Goal: Task Accomplishment & Management: Manage account settings

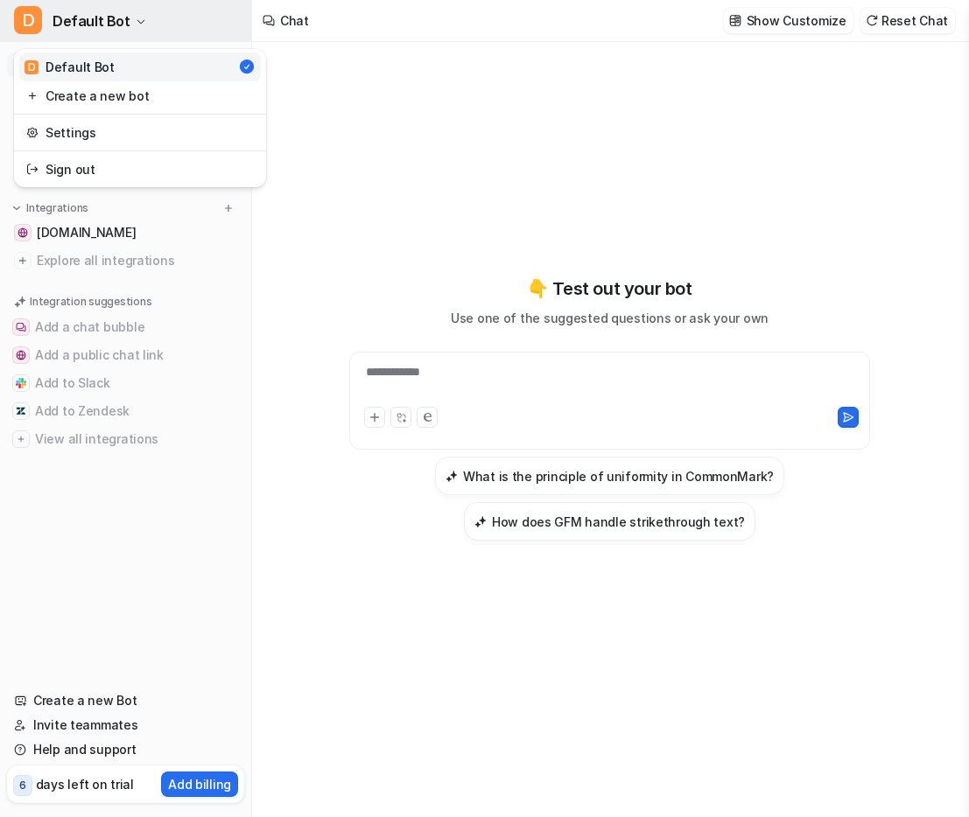
click at [67, 26] on span "Default Bot" at bounding box center [92, 21] width 78 height 25
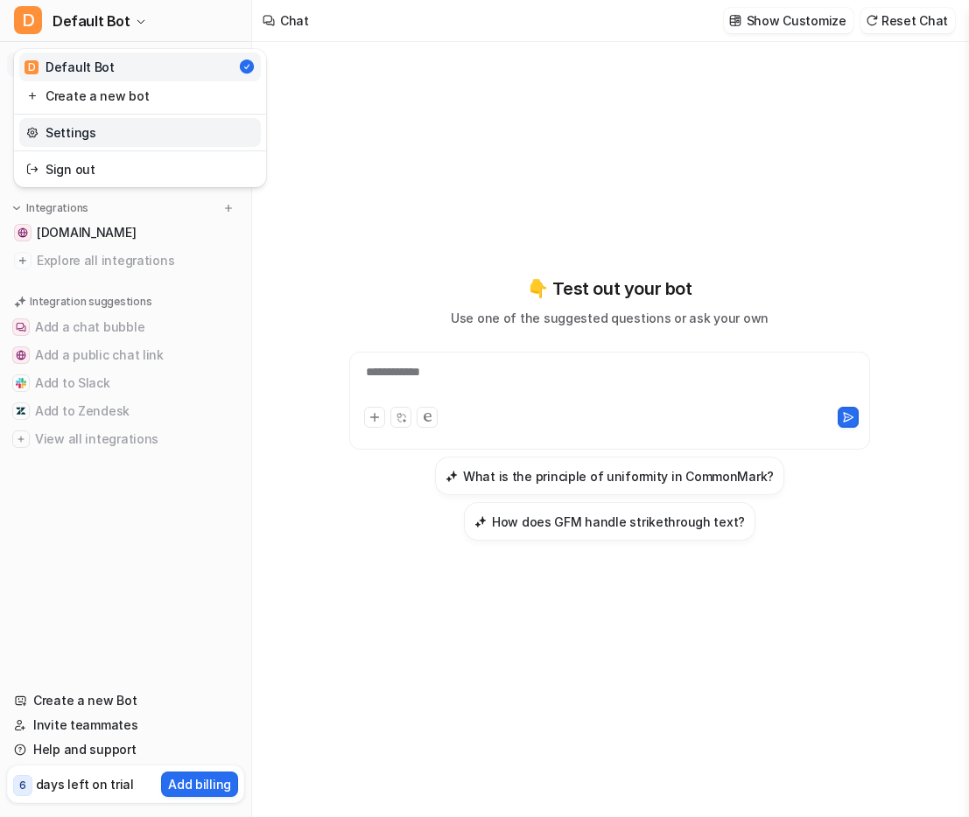
click at [86, 138] on link "Settings" at bounding box center [140, 132] width 242 height 29
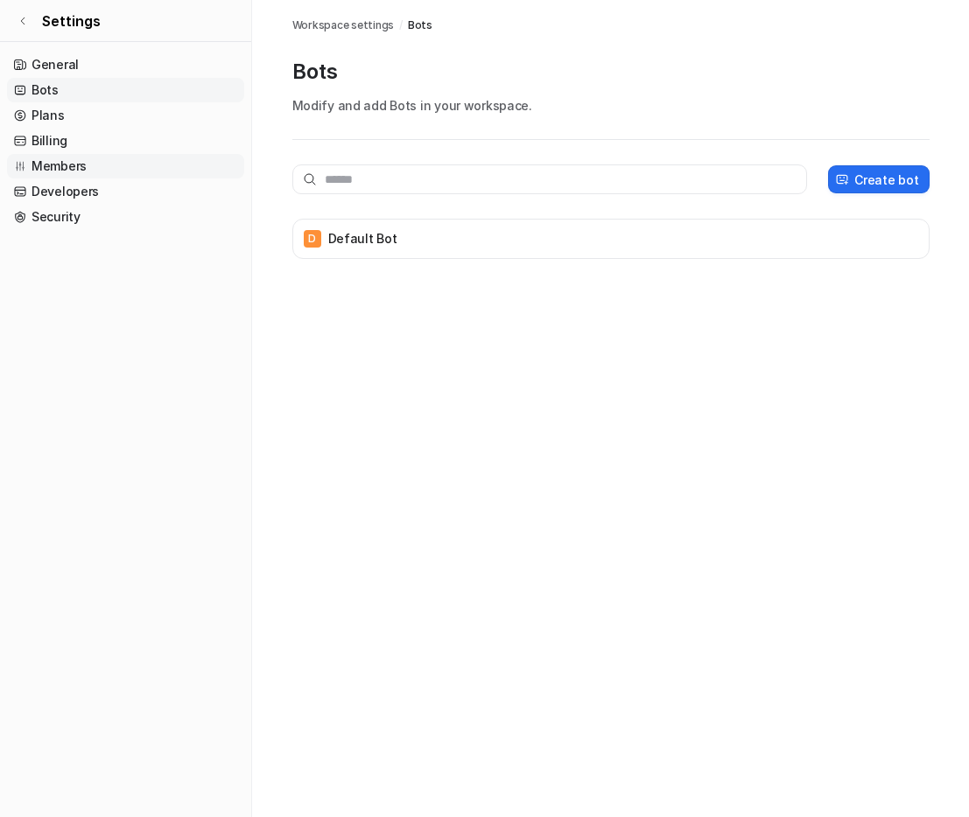
click at [69, 164] on link "Members" at bounding box center [125, 166] width 237 height 25
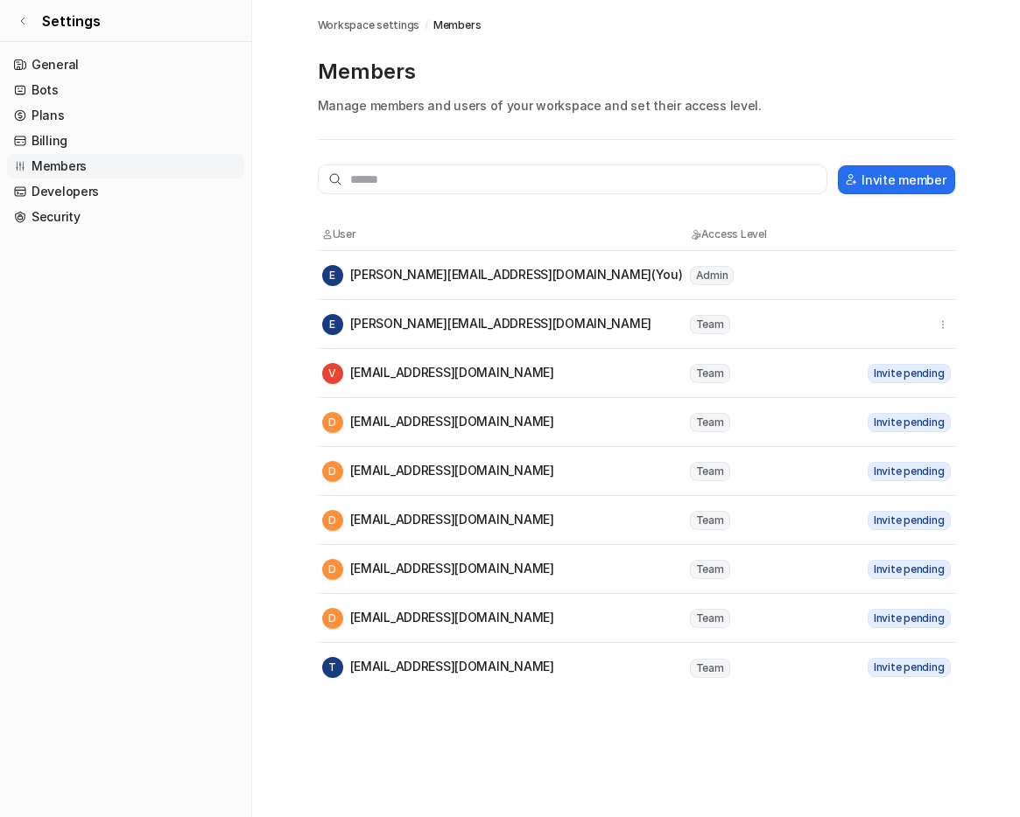
click at [295, 271] on div "E eduardo@scaffoldcloud.com (You)" at bounding box center [502, 275] width 361 height 21
click at [295, 150] on div "Invite member User Access Level E eduardo@scaffoldcloud.com (You) Admin E eduar…" at bounding box center [636, 416] width 637 height 552
click at [295, 190] on button "Invite member" at bounding box center [895, 179] width 116 height 29
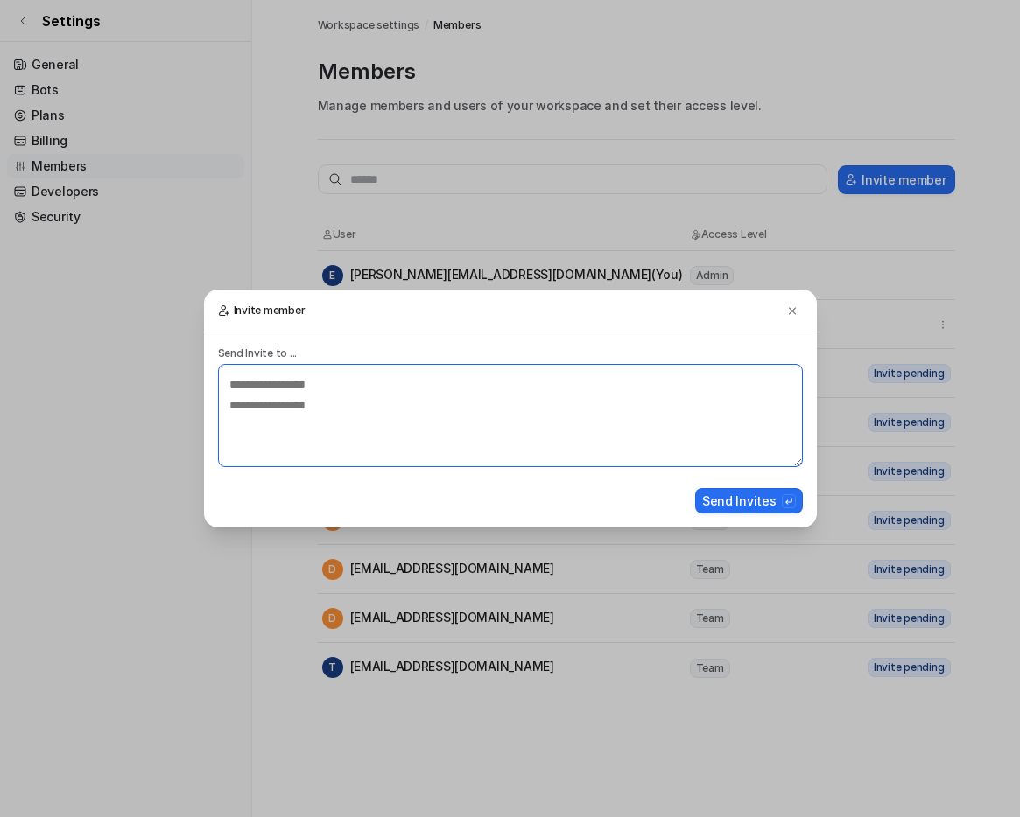
click at [295, 389] on textarea at bounding box center [510, 415] width 585 height 103
click at [284, 388] on textarea "**********" at bounding box center [510, 415] width 585 height 103
drag, startPoint x: 315, startPoint y: 383, endPoint x: 493, endPoint y: 384, distance: 177.6
click at [295, 384] on textarea "**********" at bounding box center [510, 415] width 585 height 103
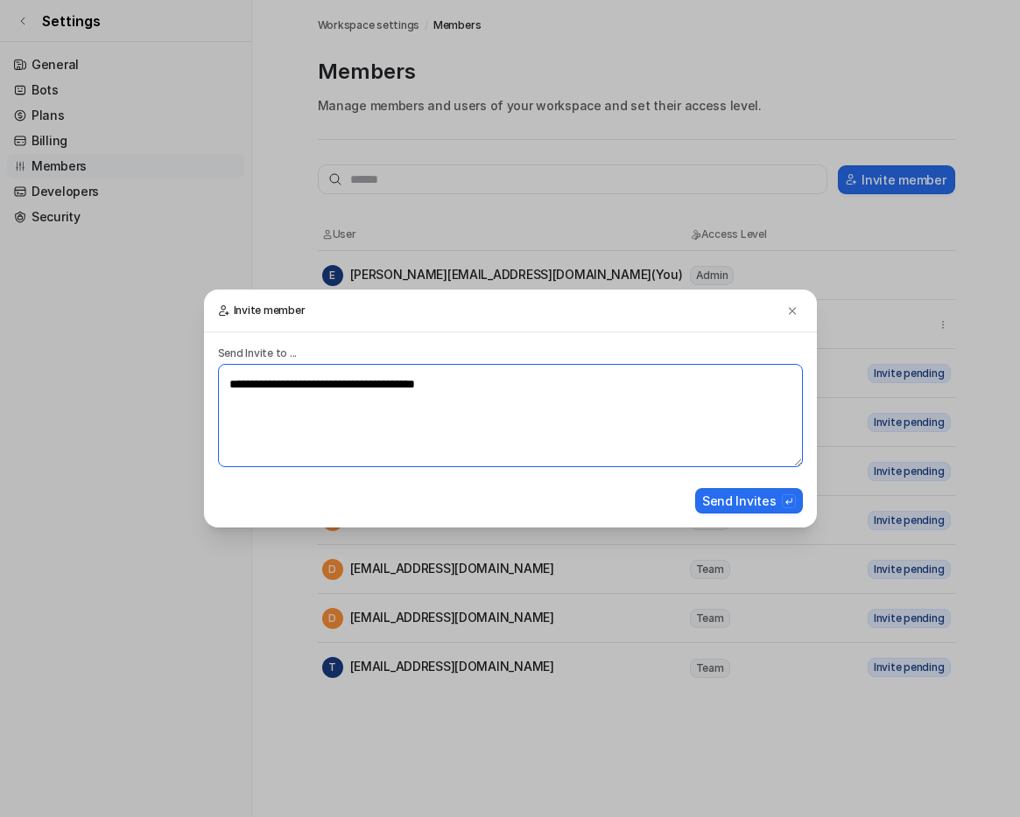
type textarea "**********"
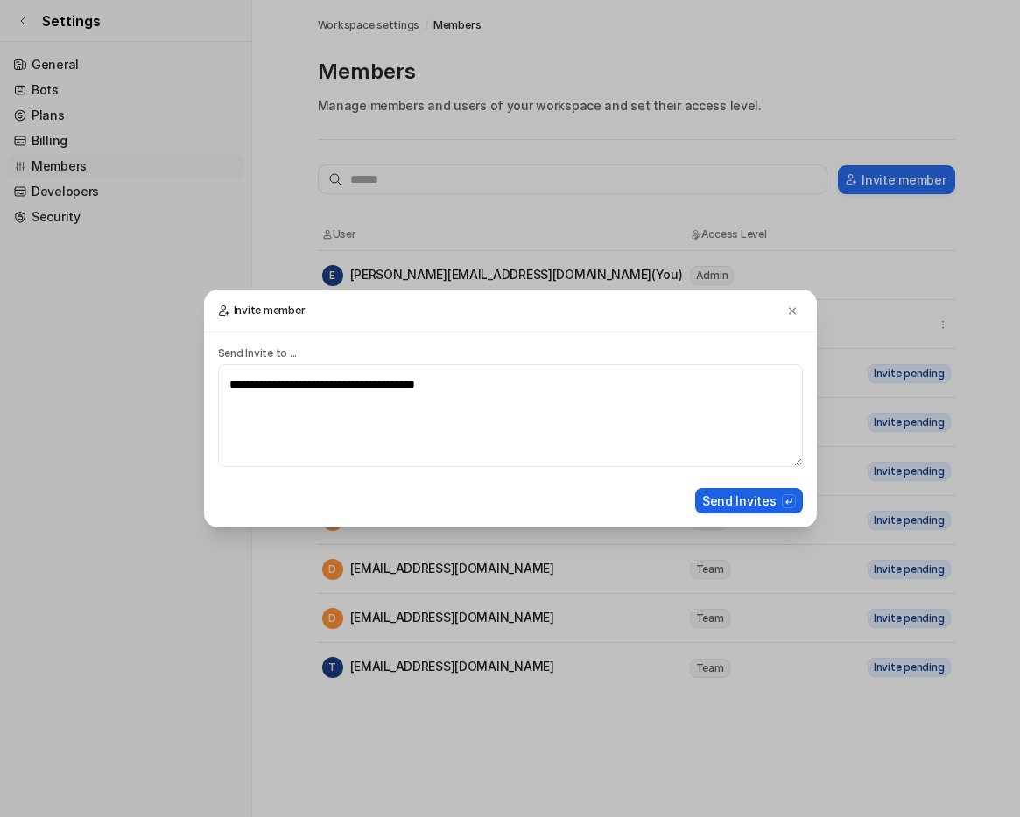
click at [295, 504] on button "Send Invites" at bounding box center [749, 500] width 108 height 25
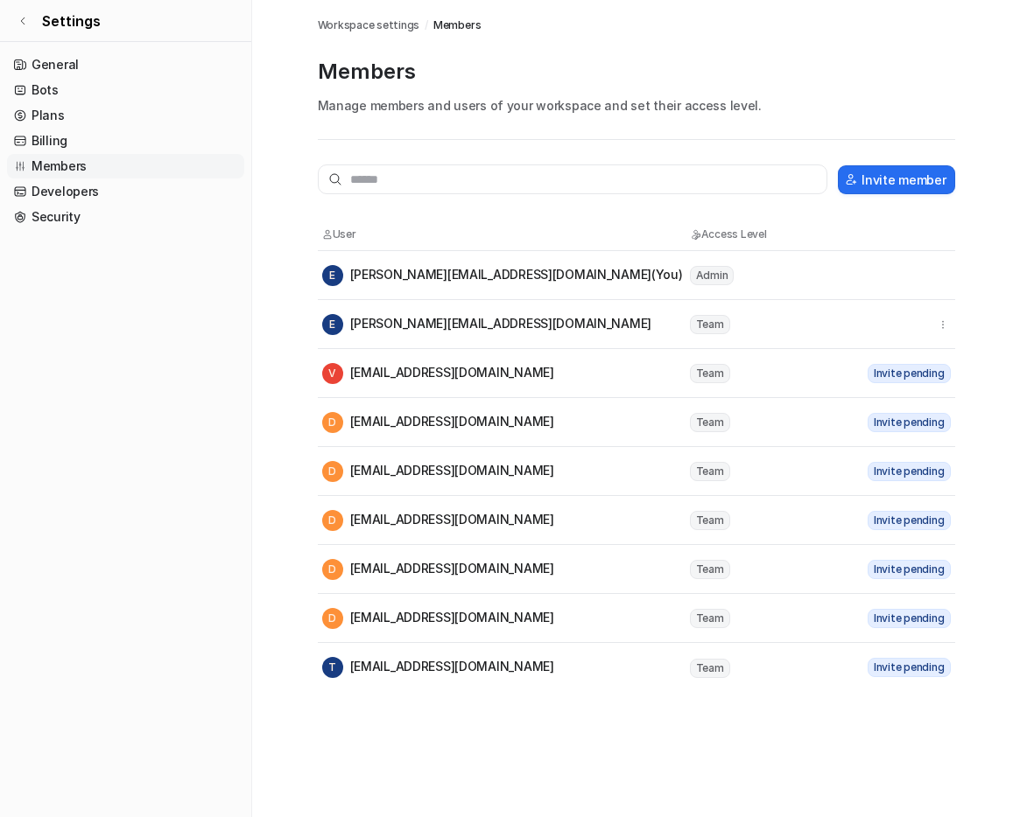
click at [788, 114] on p "Manage members and users of your workspace and set their access level." at bounding box center [636, 105] width 637 height 18
click at [911, 181] on button "Invite member" at bounding box center [895, 179] width 116 height 29
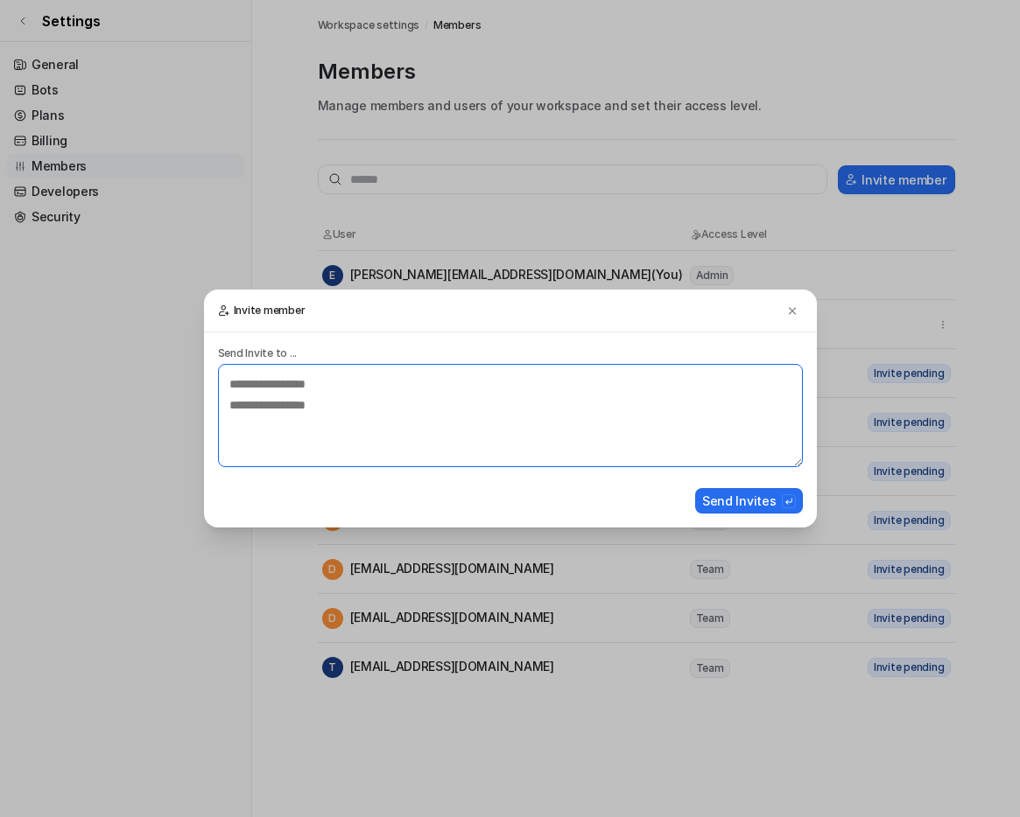
click at [353, 406] on textarea at bounding box center [510, 415] width 585 height 103
type textarea "*"
type textarea "**********"
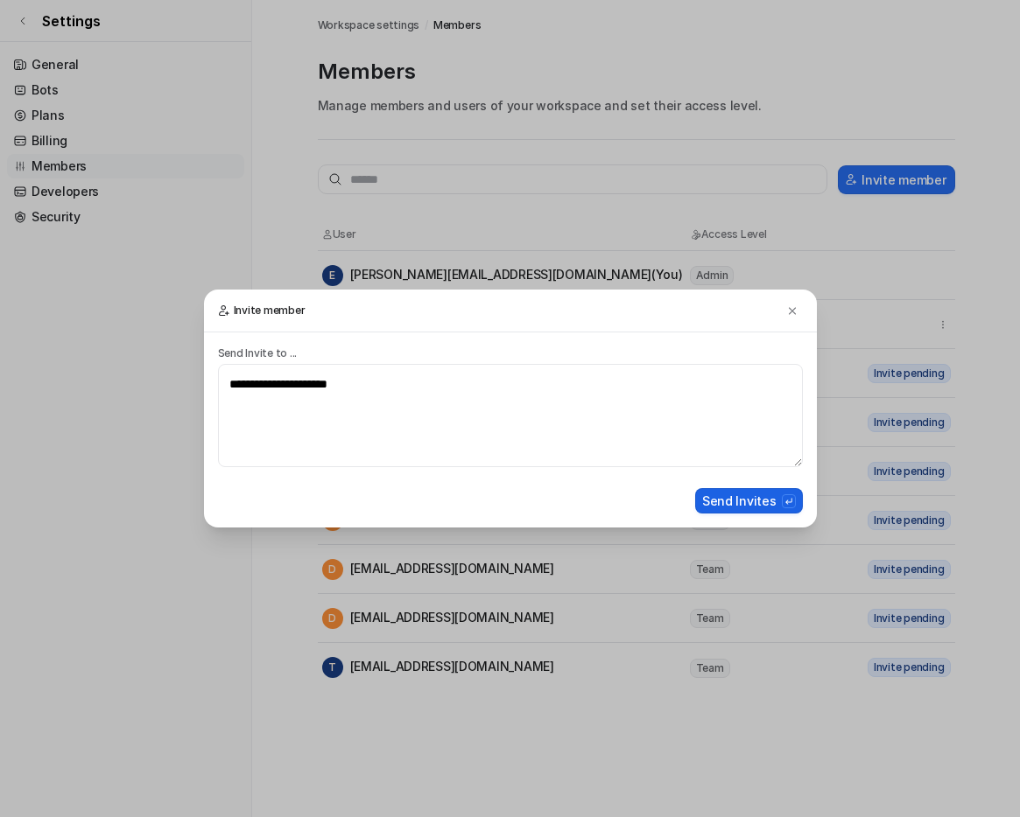
click at [736, 494] on button "Send Invites" at bounding box center [749, 500] width 108 height 25
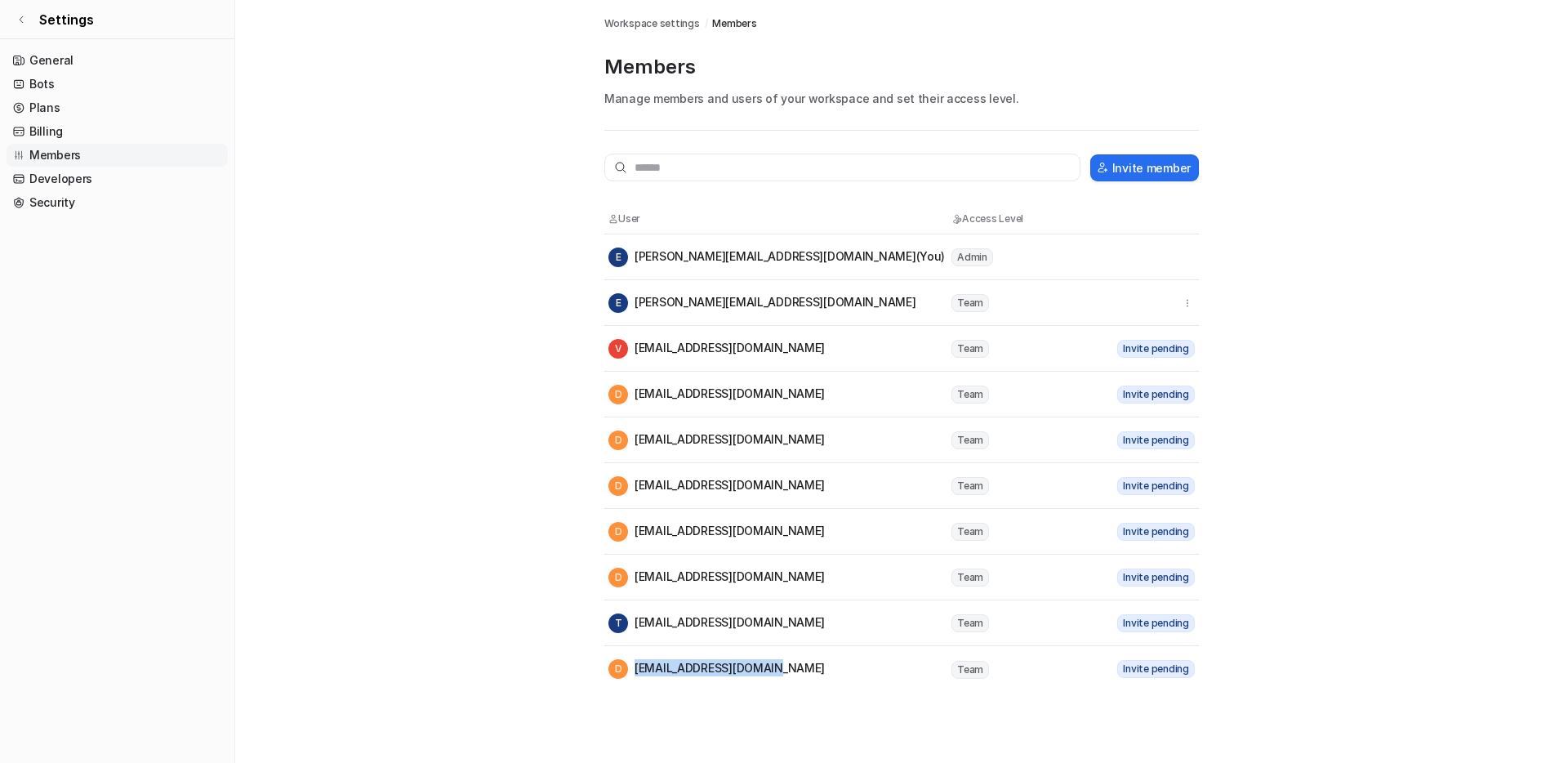
drag, startPoint x: 636, startPoint y: 668, endPoint x: 774, endPoint y: 668, distance: 138.0
click at [774, 668] on div "D dracontium+5@gmail.com" at bounding box center [717, 669] width 217 height 20
copy div "[EMAIL_ADDRESS][DOMAIN_NAME]"
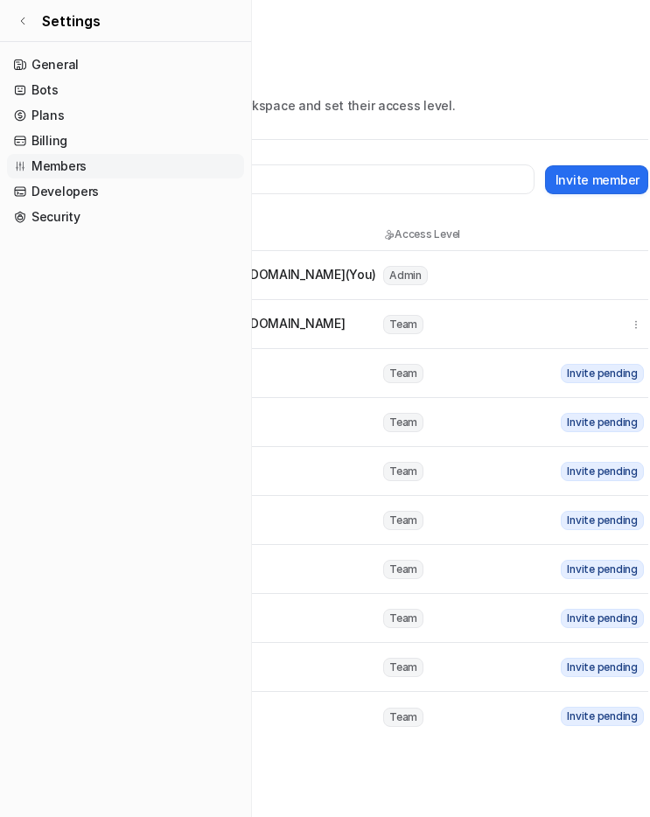
scroll to position [0, 267]
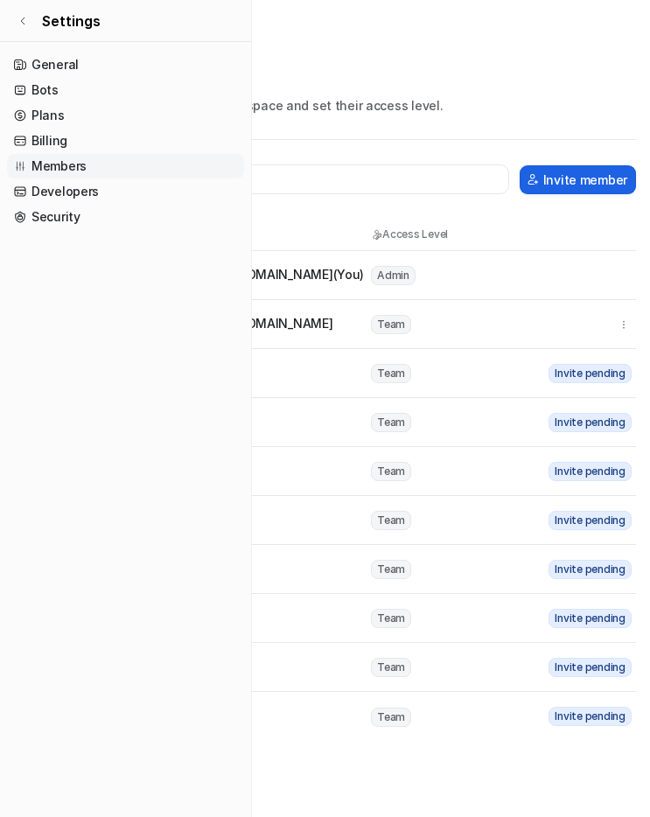
click at [564, 181] on button "Invite member" at bounding box center [578, 179] width 116 height 29
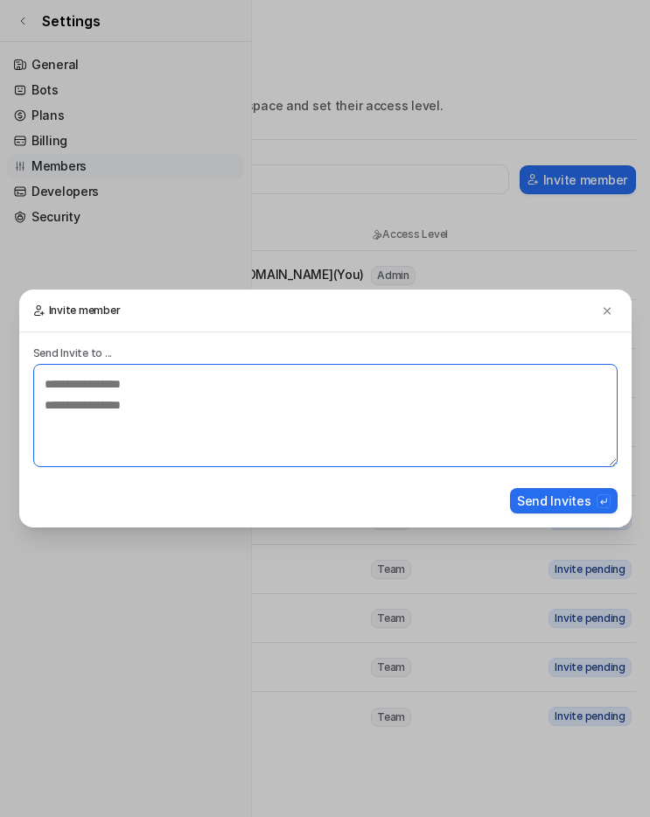
click at [271, 382] on textarea at bounding box center [325, 415] width 585 height 103
type textarea "**********"
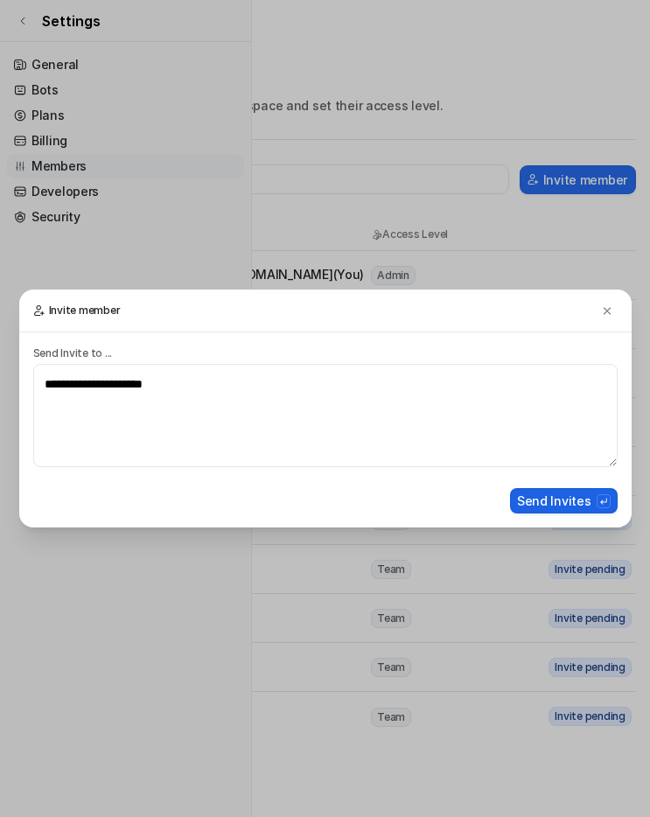
click at [560, 491] on button "Send Invites" at bounding box center [564, 500] width 108 height 25
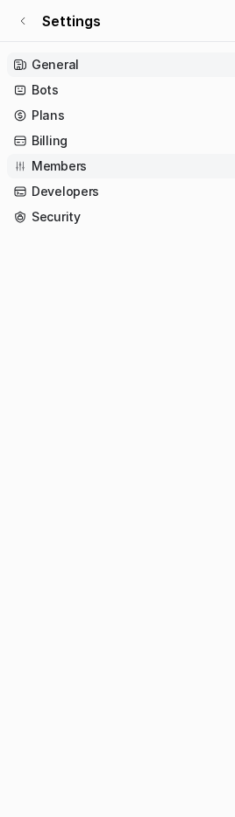
click at [234, 70] on link "General" at bounding box center [125, 65] width 237 height 25
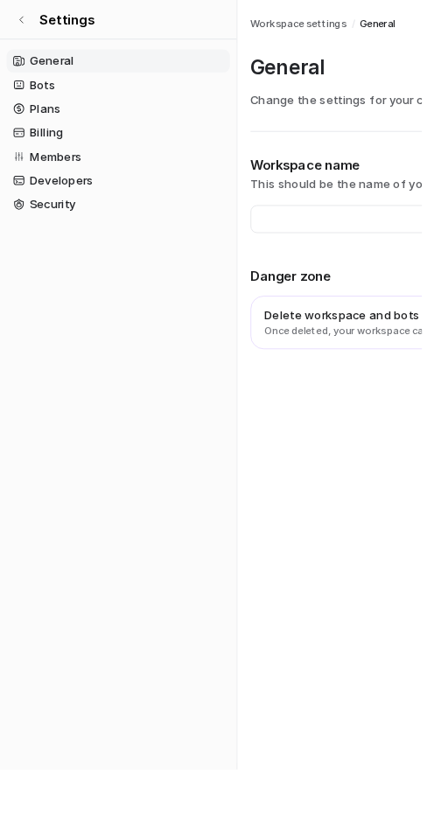
type input "**********"
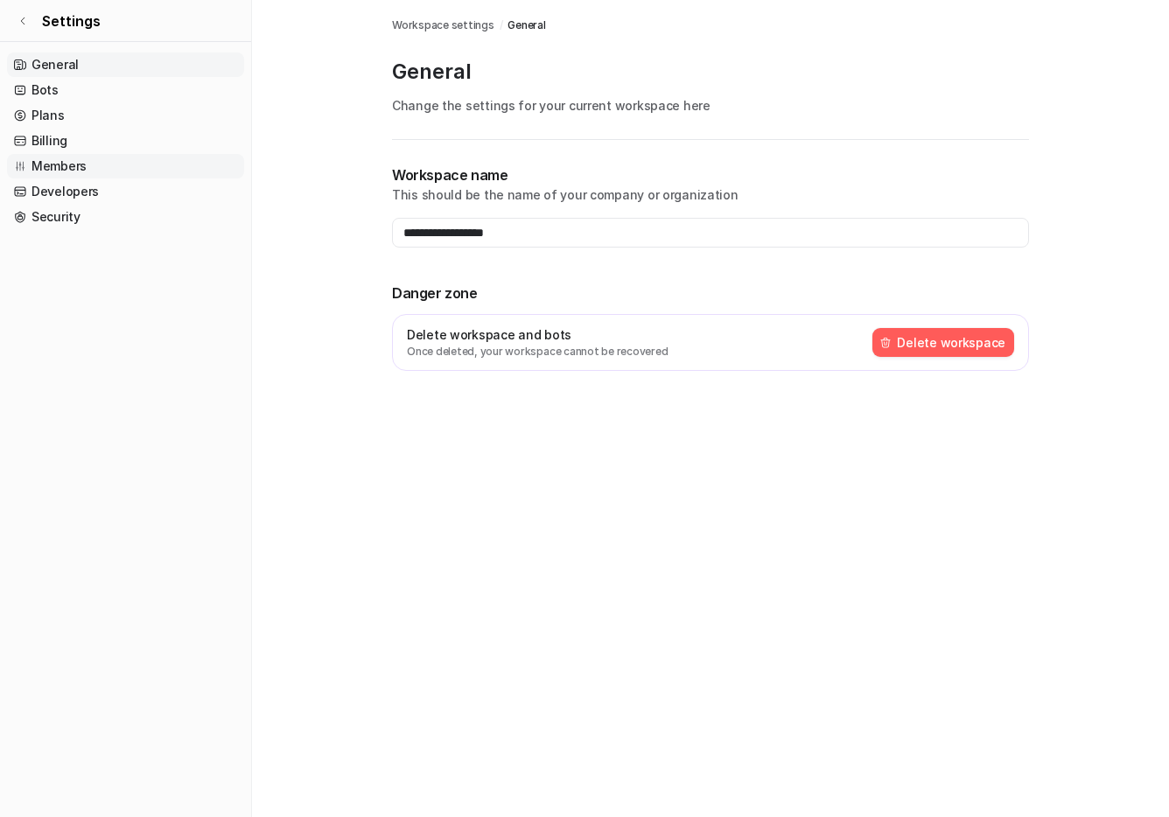
click at [34, 159] on link "Members" at bounding box center [125, 166] width 237 height 25
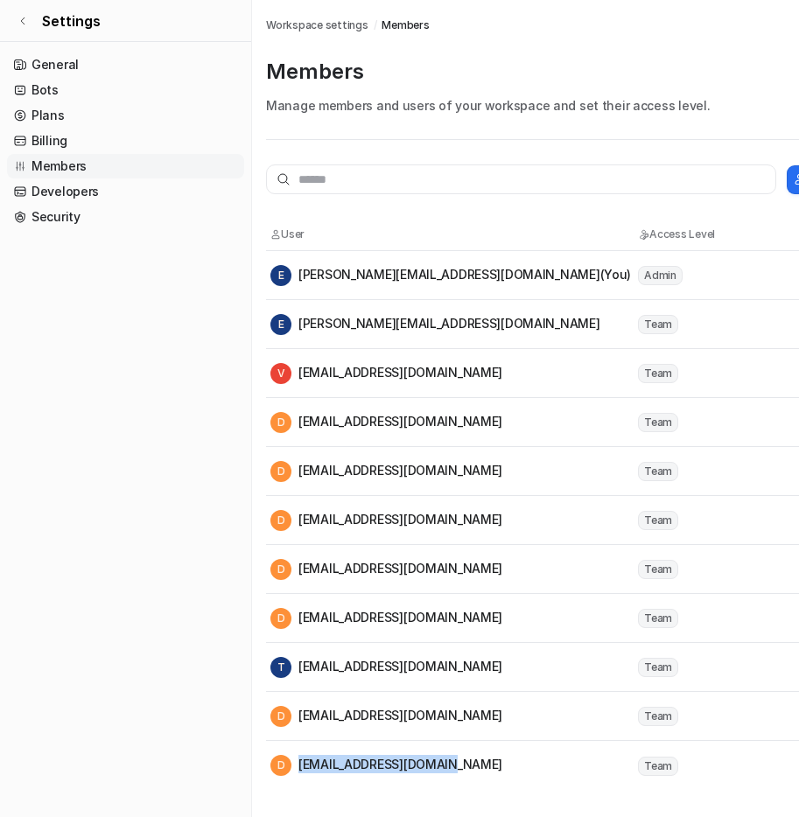
drag, startPoint x: 458, startPoint y: 761, endPoint x: 446, endPoint y: 766, distance: 12.2
click at [446, 766] on div "D dracontium+6@gmail.com" at bounding box center [453, 765] width 366 height 21
copy div "[EMAIL_ADDRESS][DOMAIN_NAME]"
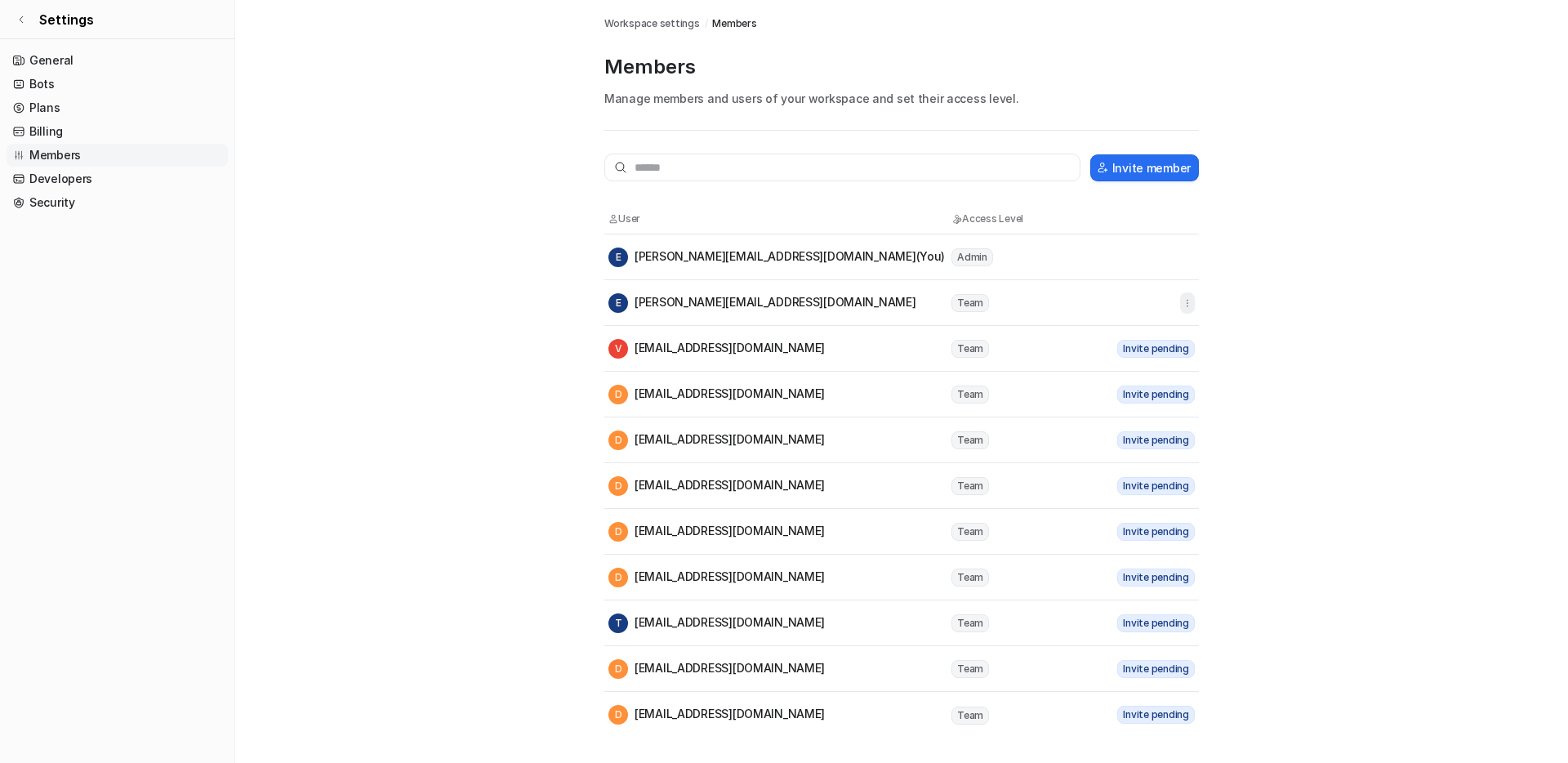
click at [745, 303] on icon "button" at bounding box center [1187, 304] width 11 height 11
click at [562, 440] on main "Workspace settings / Members Members Manage members and users of your workspace…" at bounding box center [902, 369] width 1333 height 738
click at [161, 187] on link "Developers" at bounding box center [117, 178] width 221 height 23
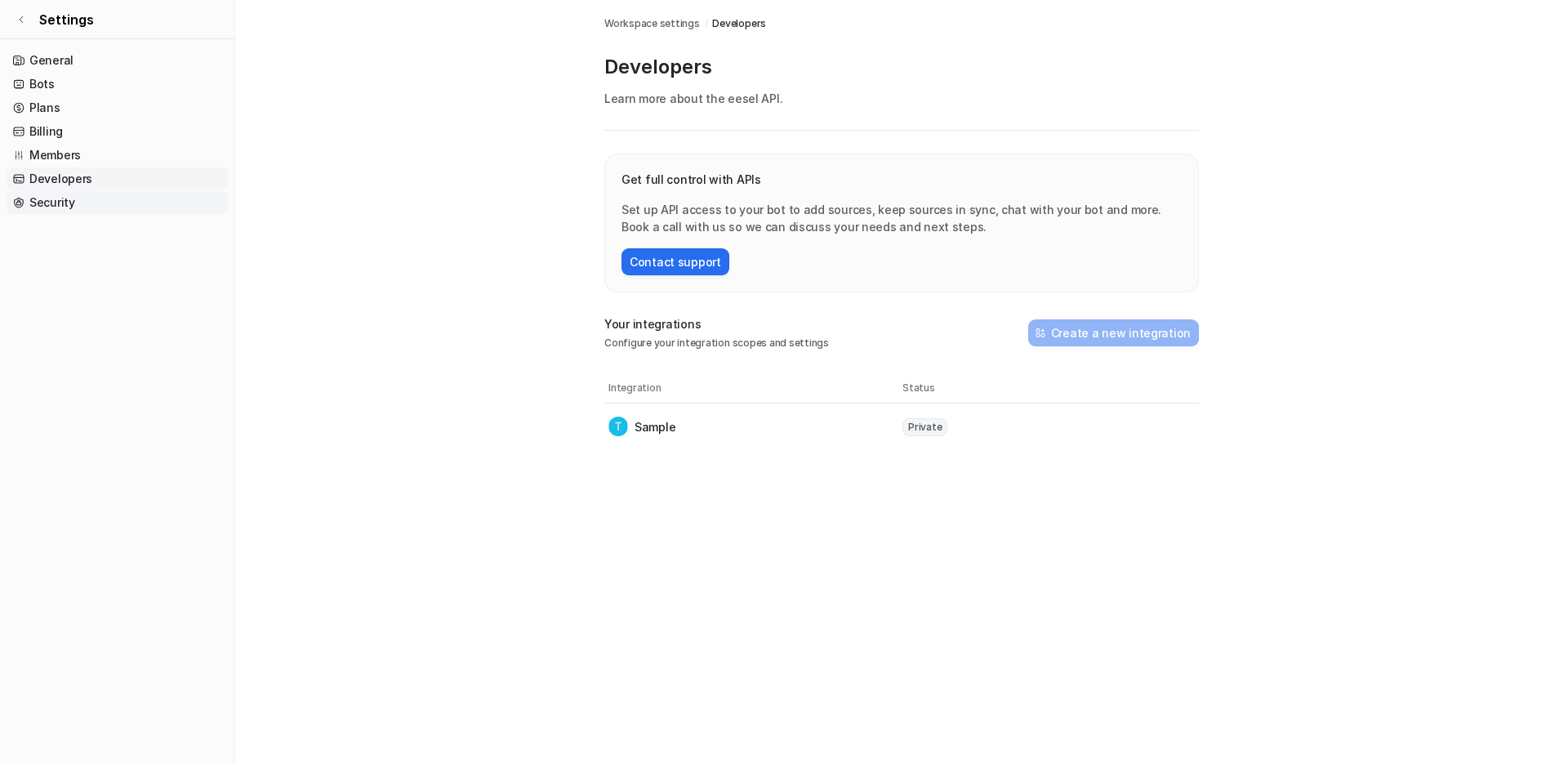
click at [111, 206] on link "Security" at bounding box center [117, 203] width 221 height 23
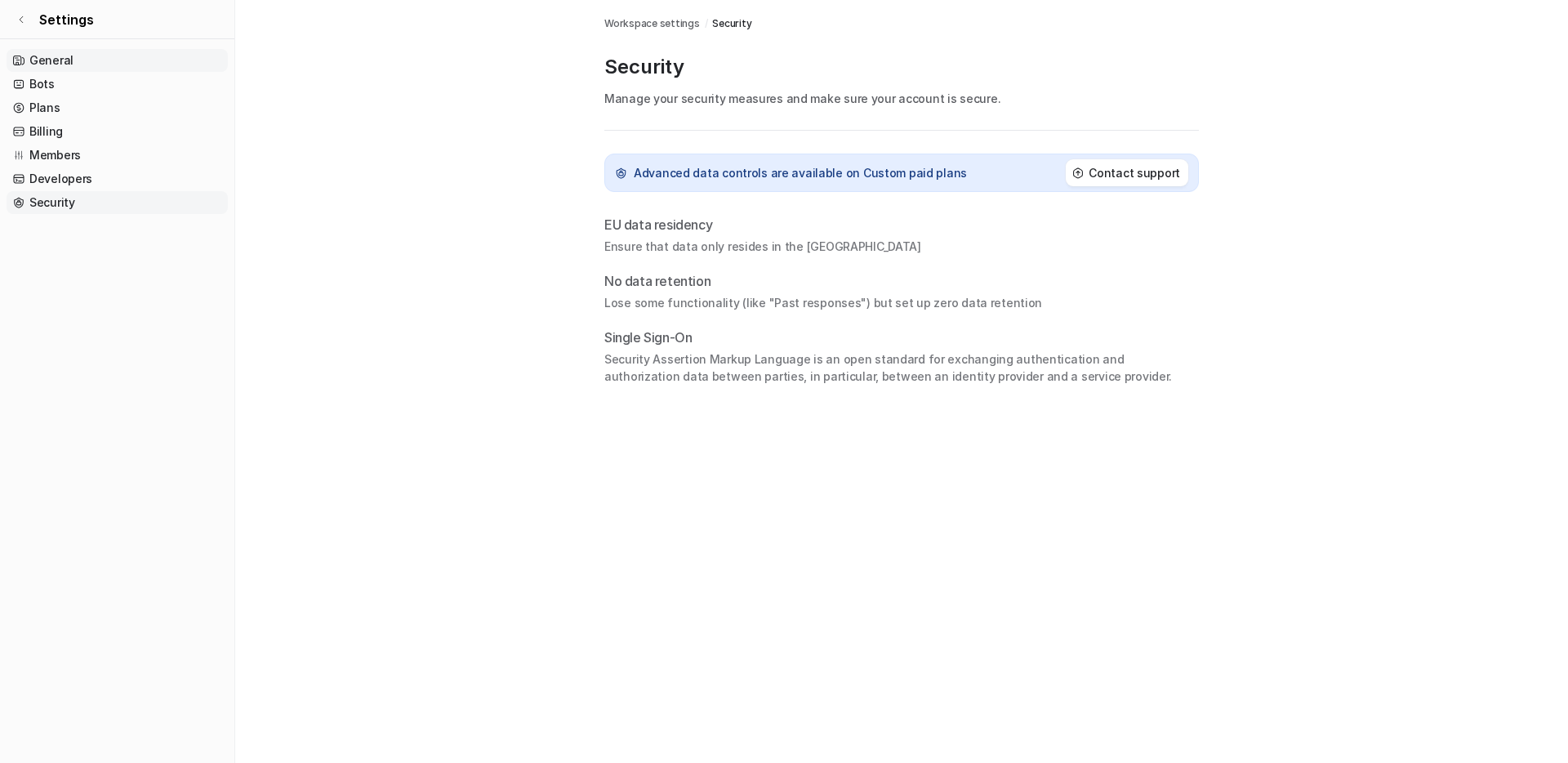
click at [103, 57] on link "General" at bounding box center [117, 61] width 221 height 23
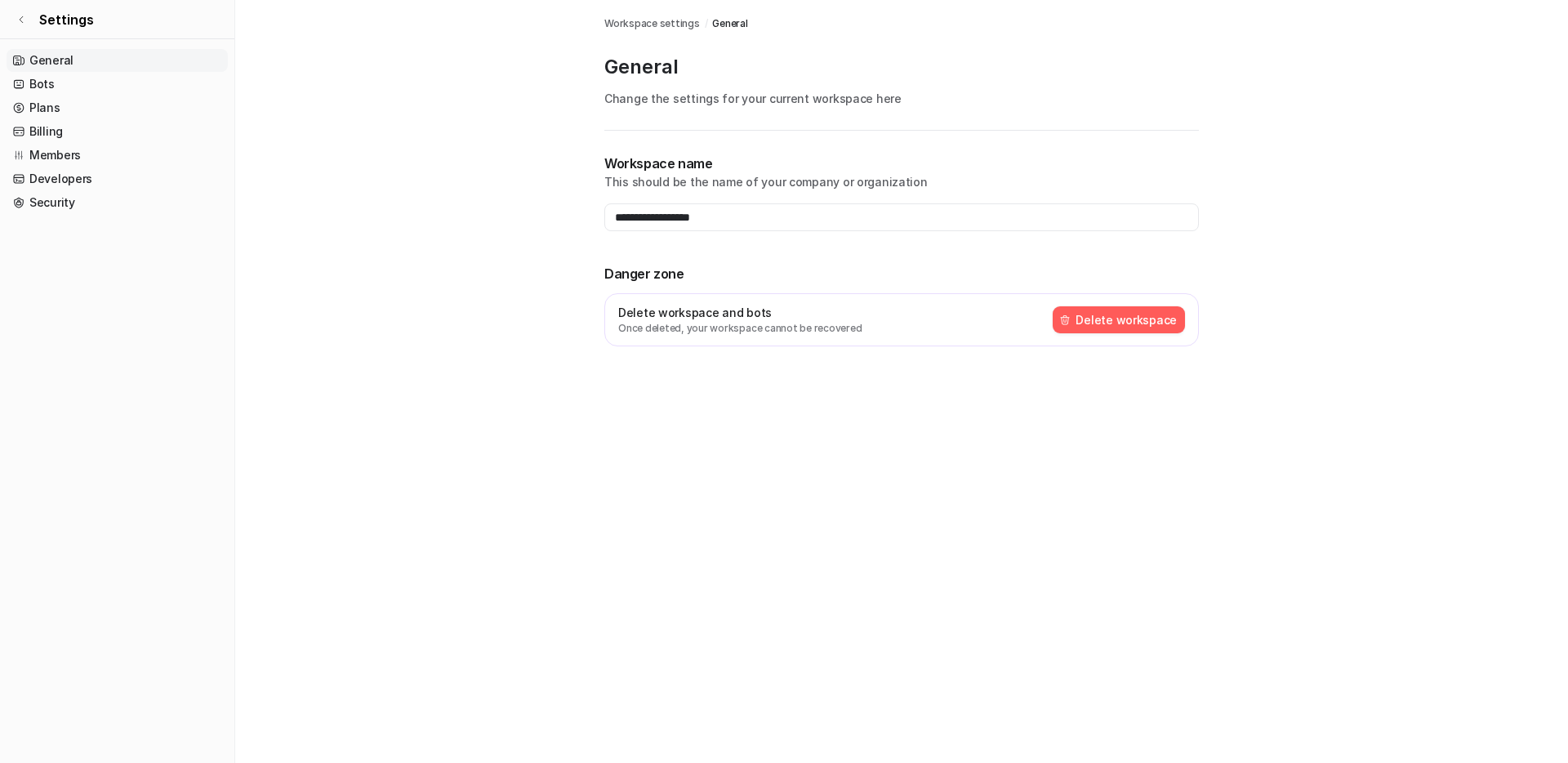
click at [745, 327] on button "Delete workspace" at bounding box center [1119, 319] width 133 height 27
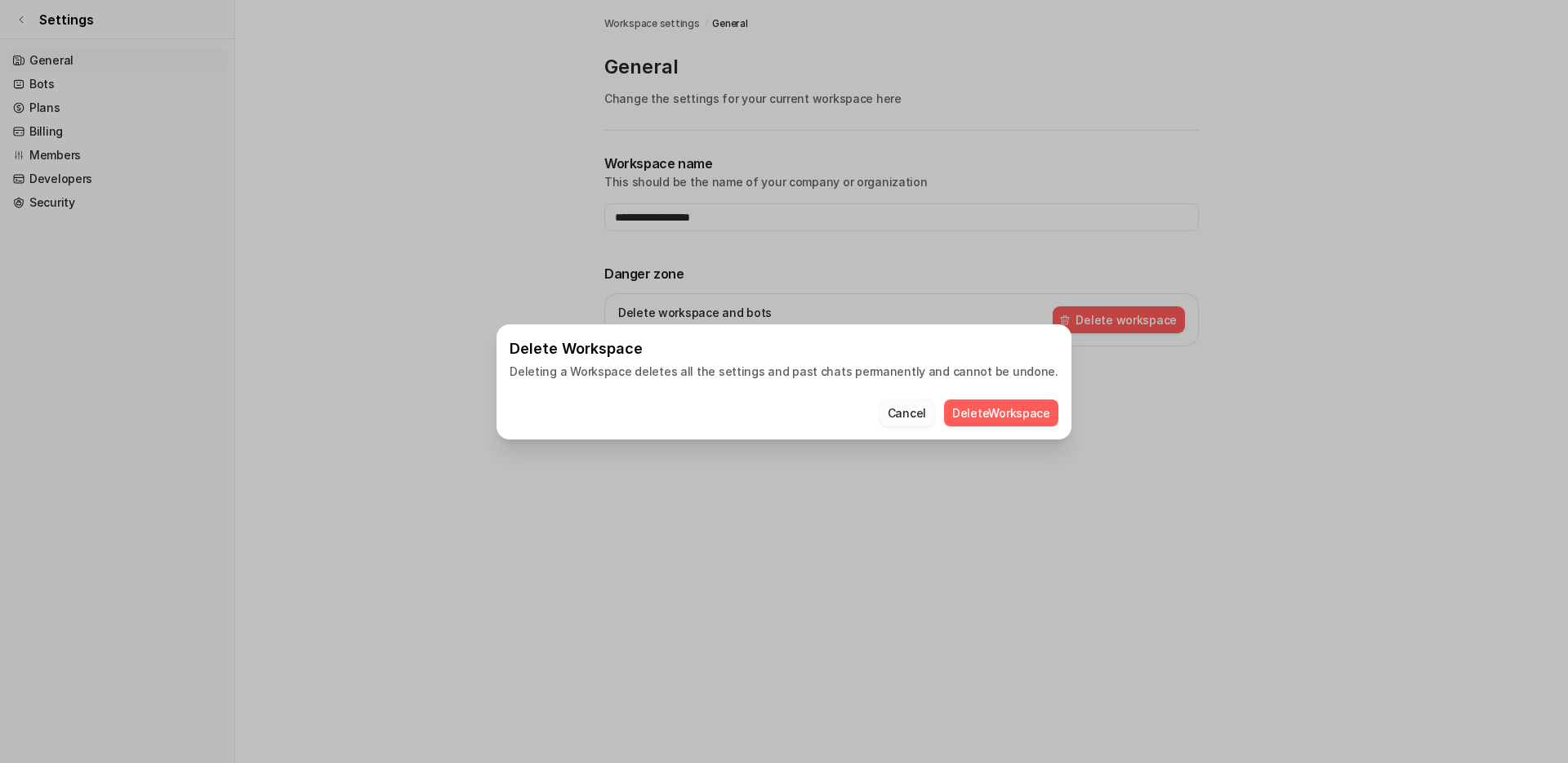
click at [745, 403] on button "Cancel" at bounding box center [906, 413] width 55 height 27
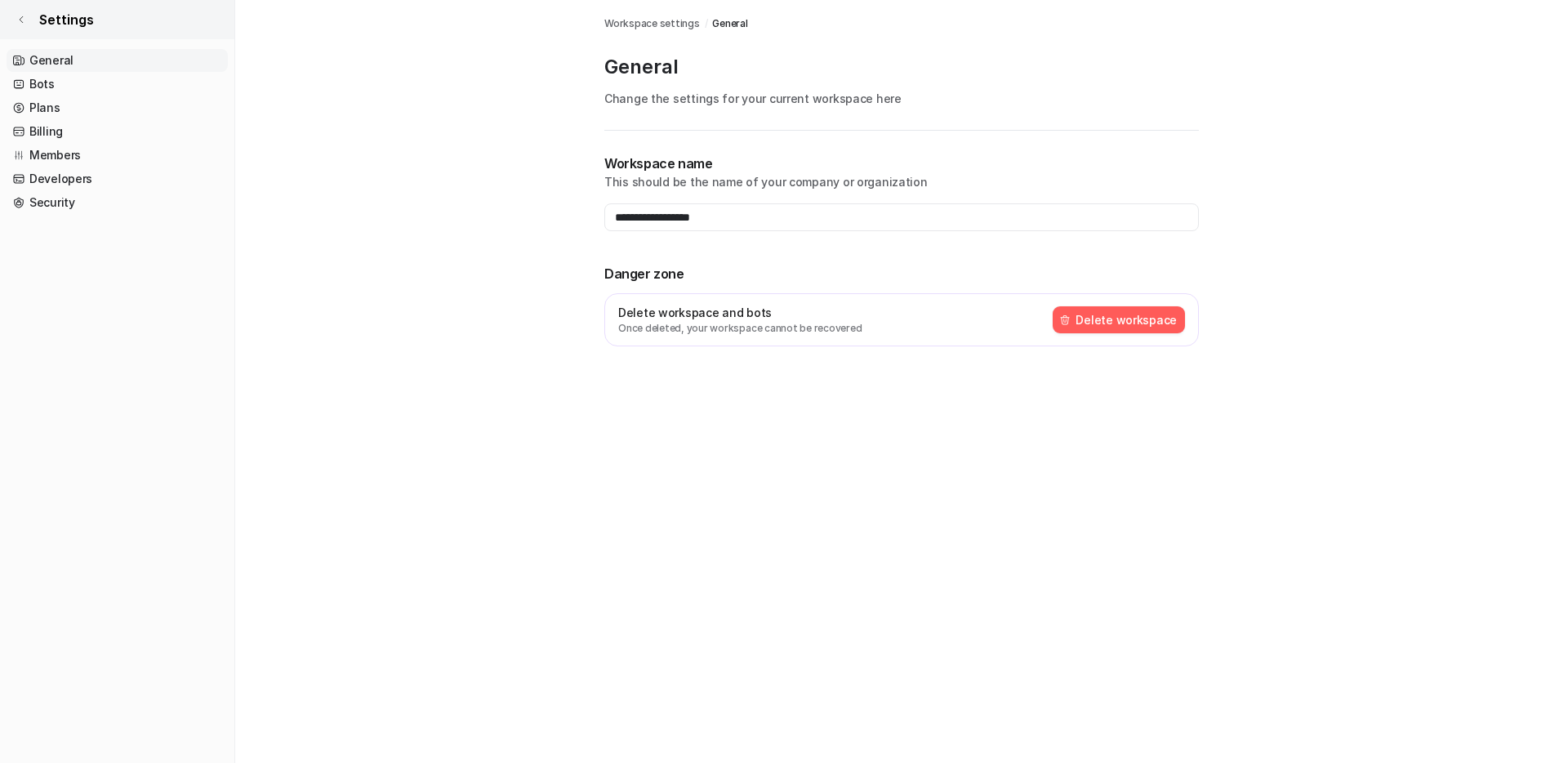
click at [63, 24] on span "Settings" at bounding box center [66, 20] width 55 height 20
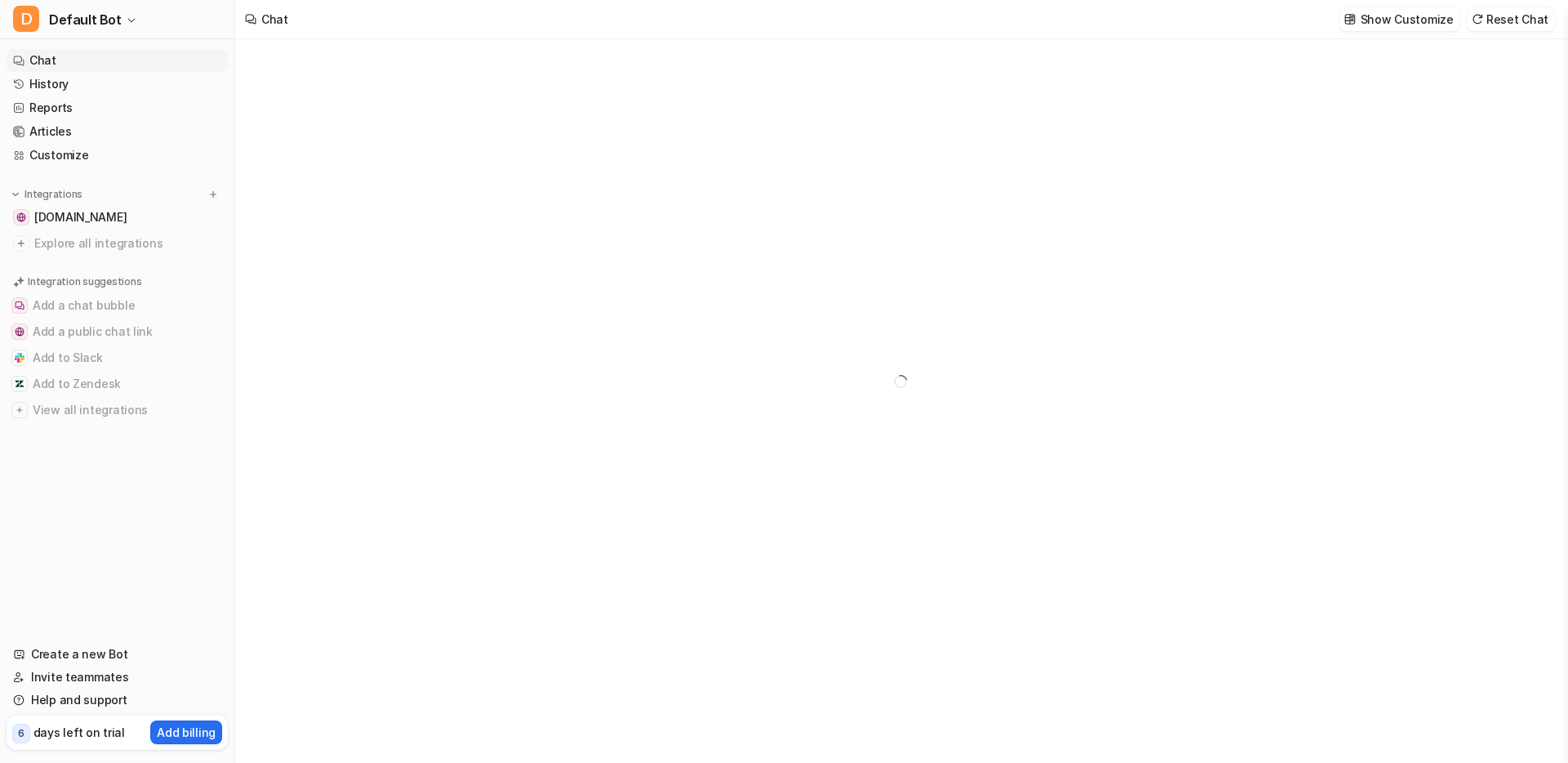
click at [54, 58] on link "Chat" at bounding box center [117, 61] width 221 height 23
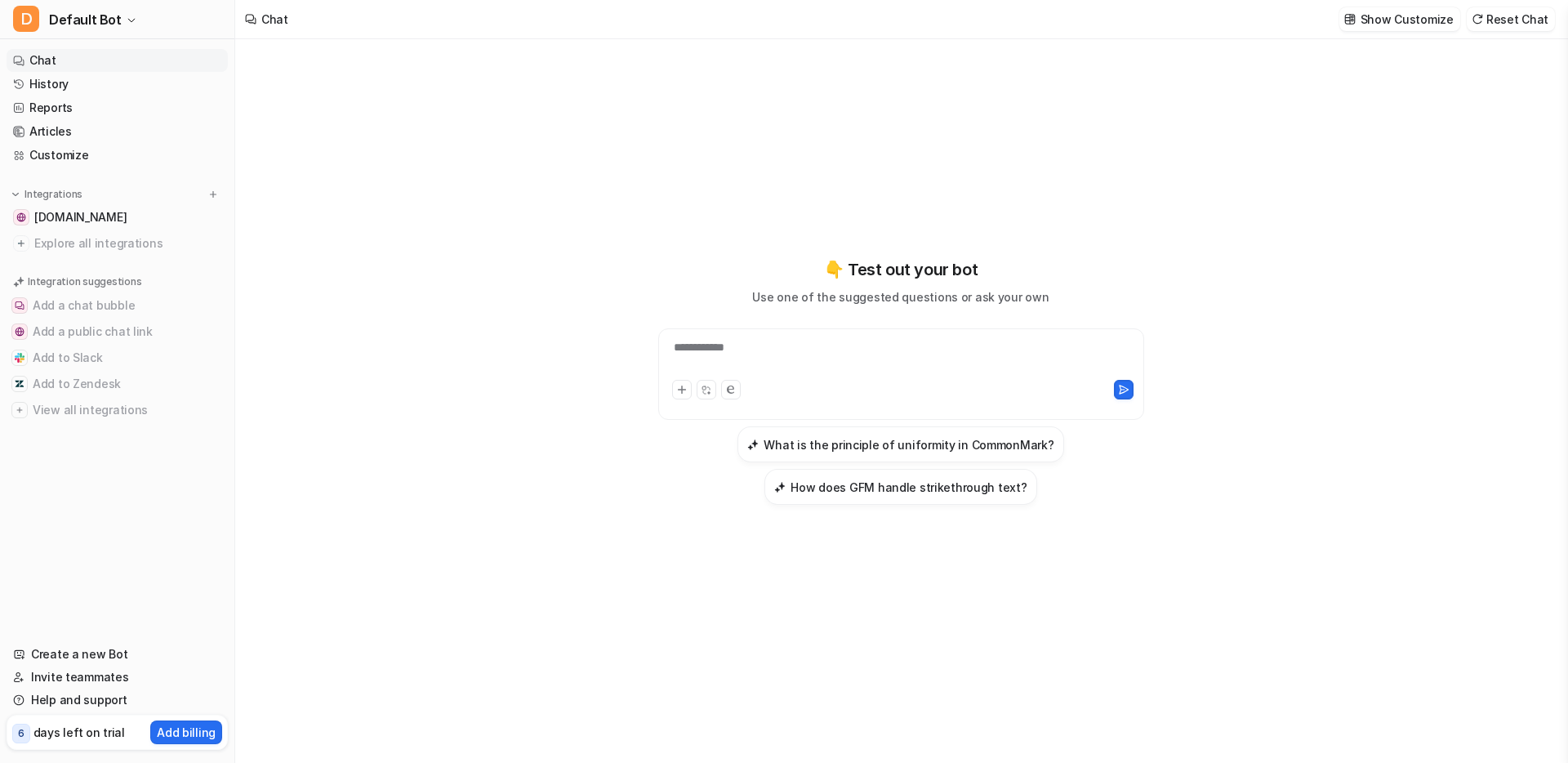
type textarea "**********"
click at [91, 87] on link "History" at bounding box center [117, 84] width 221 height 23
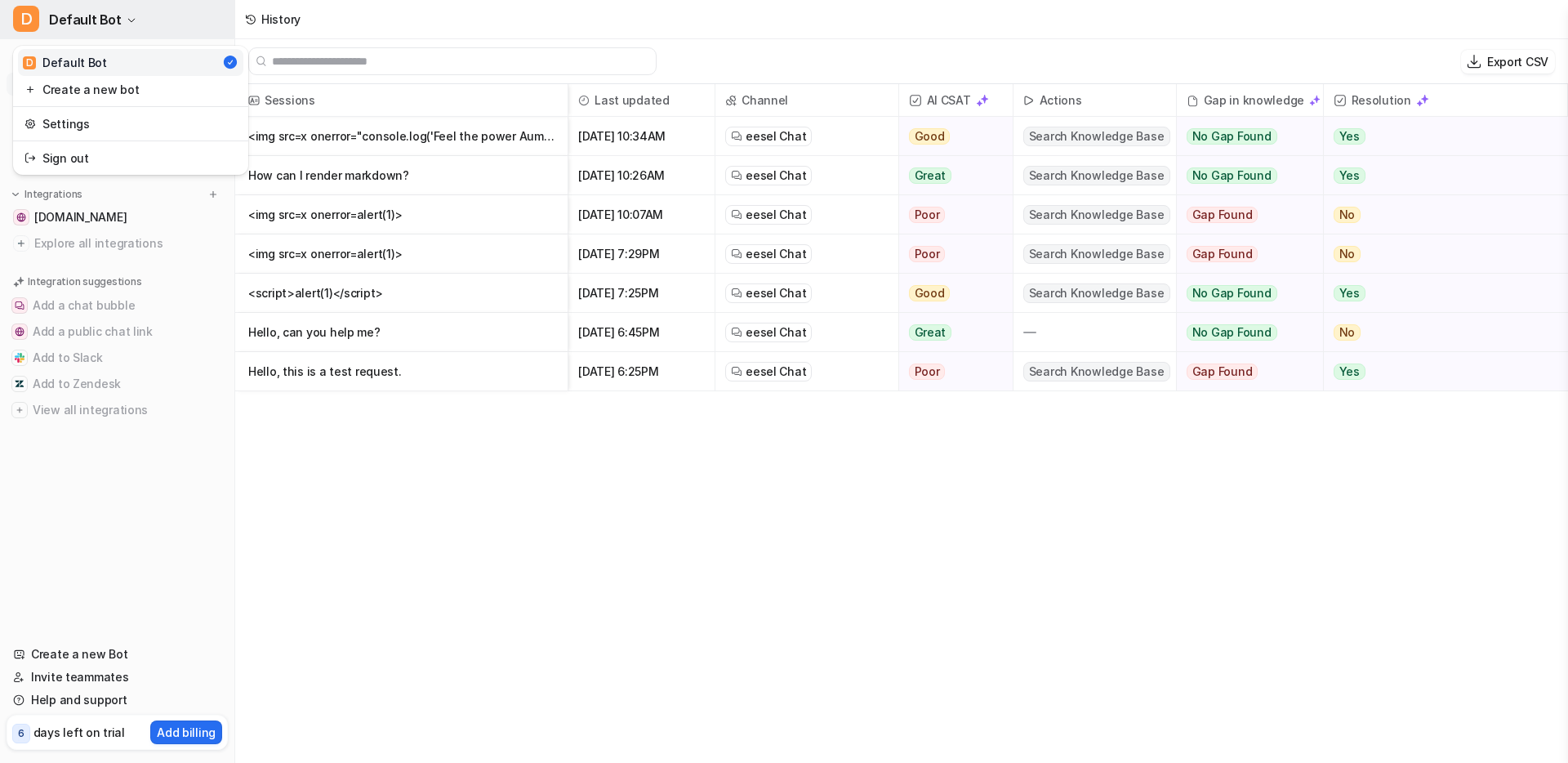
click at [127, 23] on icon "button" at bounding box center [132, 21] width 10 height 10
click at [104, 159] on link "Sign out" at bounding box center [131, 158] width 226 height 27
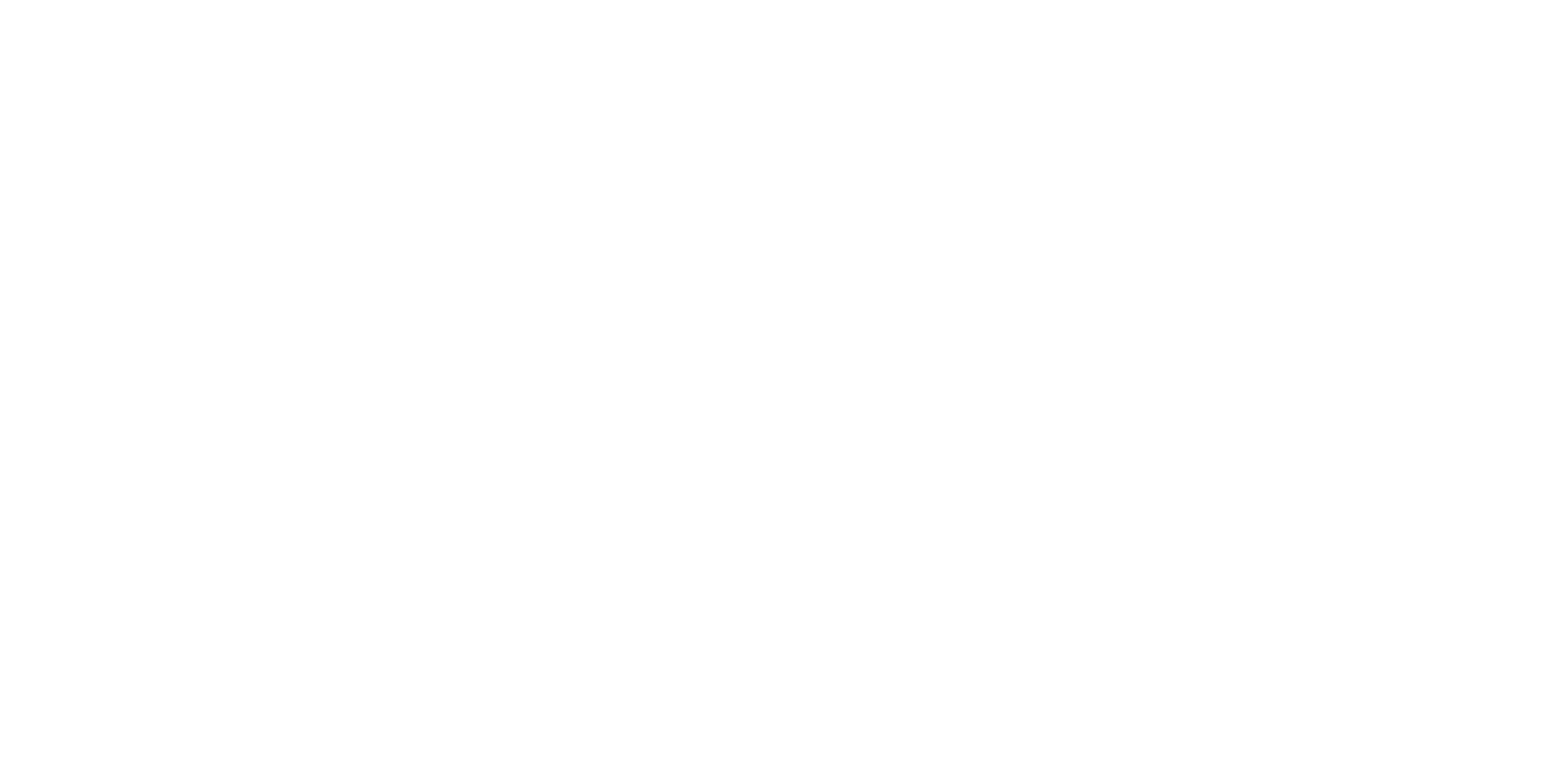
click at [421, 349] on body at bounding box center [784, 381] width 1568 height 763
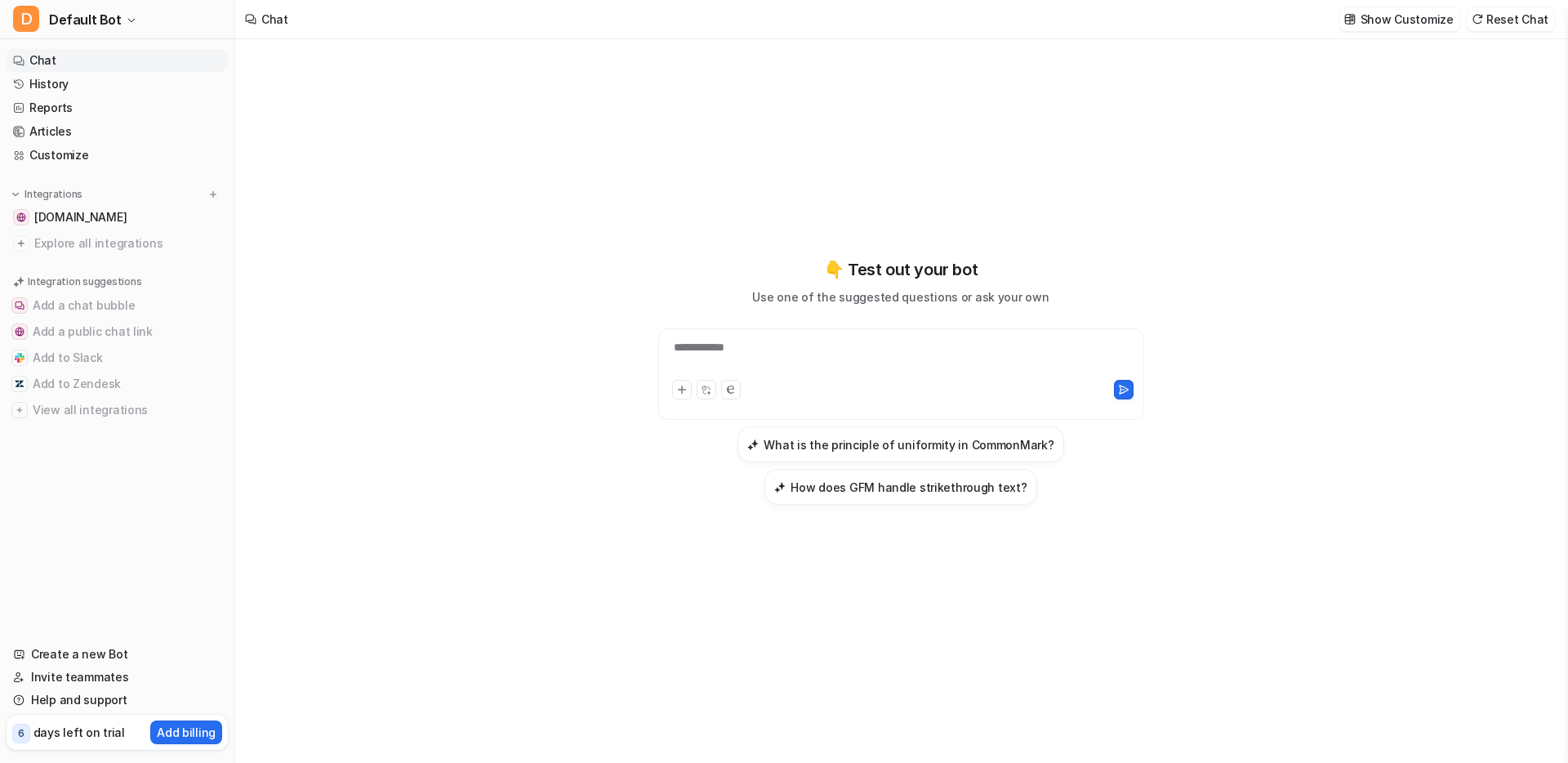
type textarea "**********"
click at [183, 724] on p "Add billing" at bounding box center [186, 732] width 59 height 17
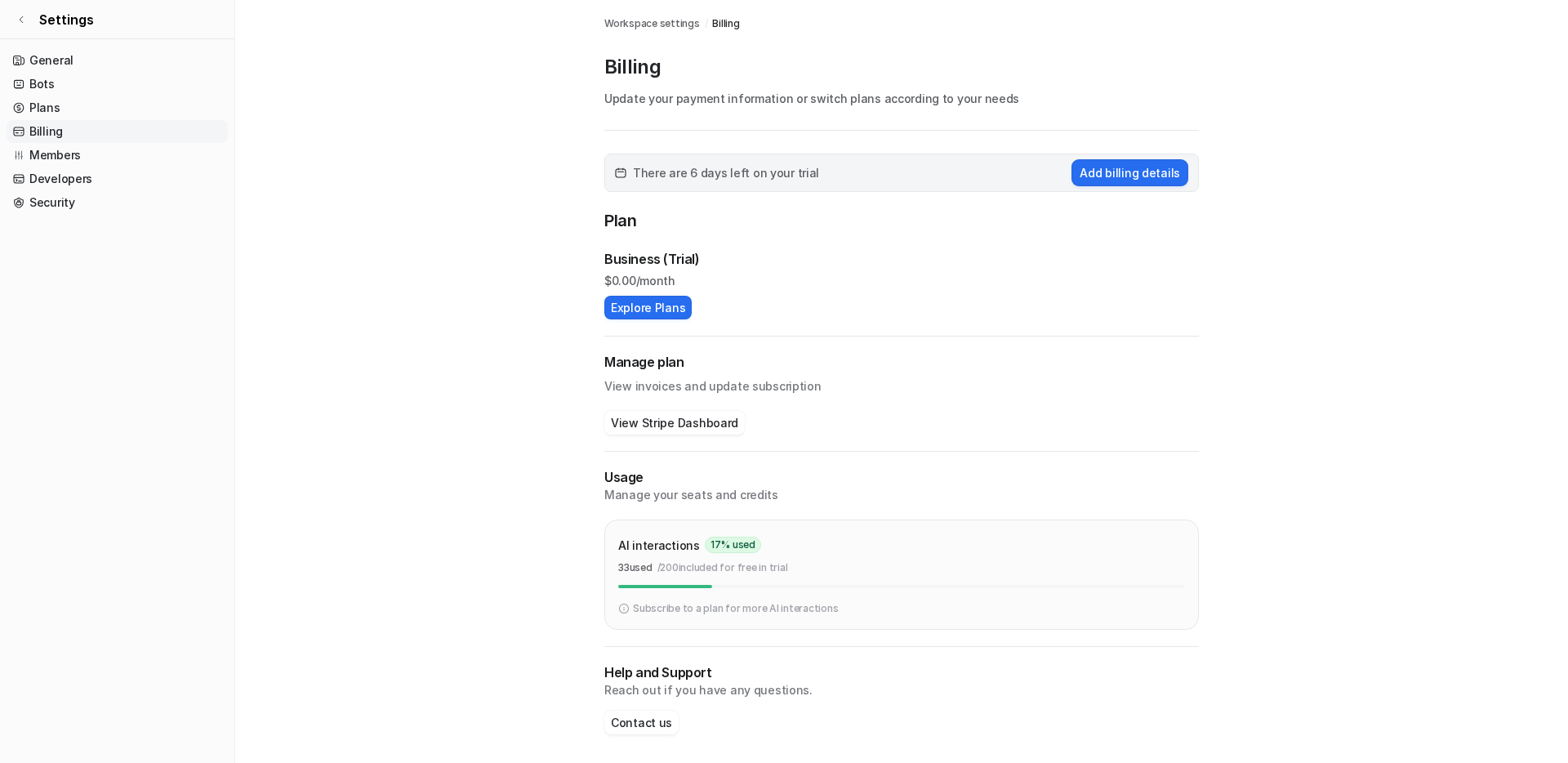
scroll to position [4, 0]
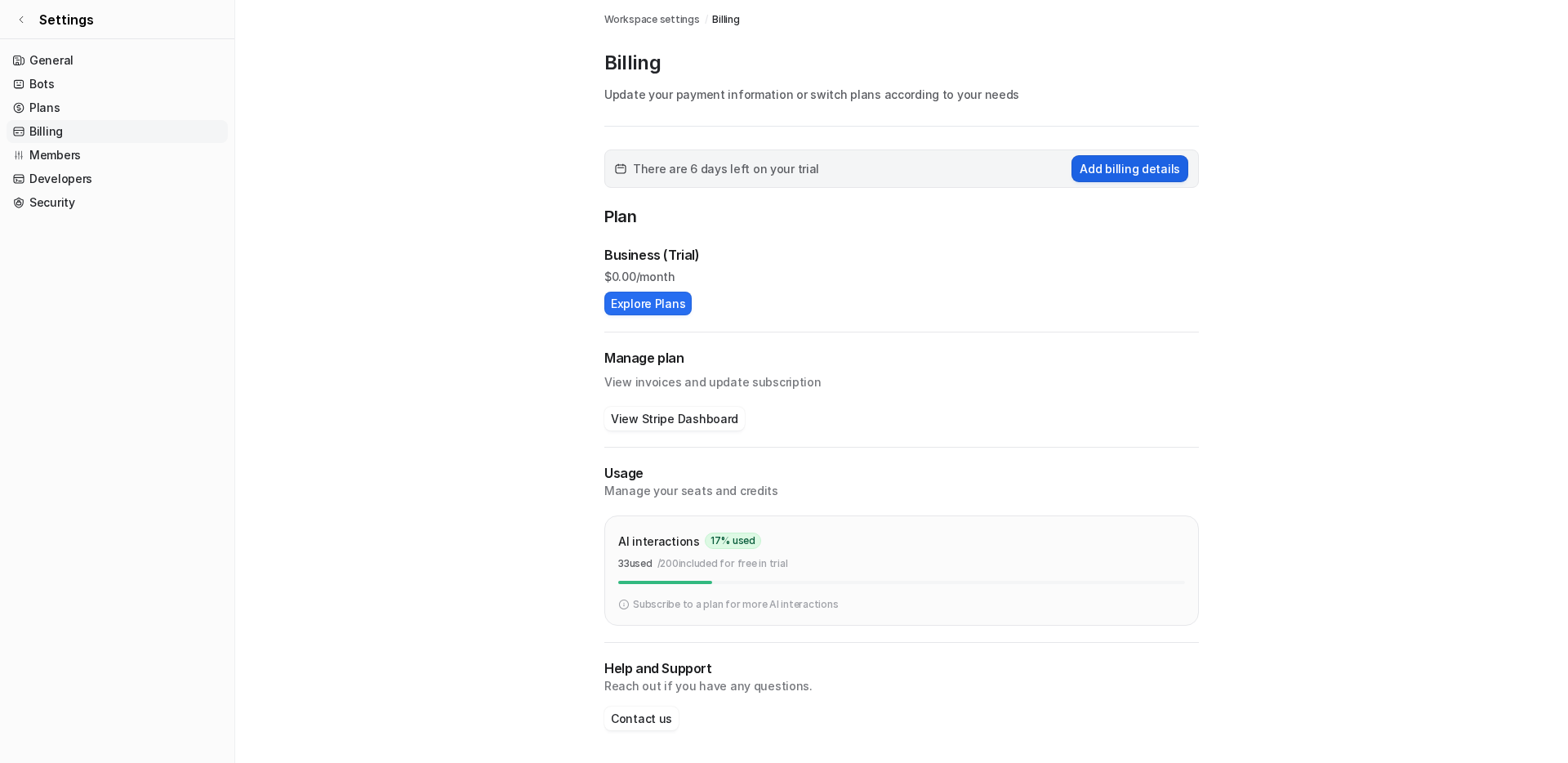
click at [1109, 169] on button "Add billing details" at bounding box center [1129, 168] width 117 height 27
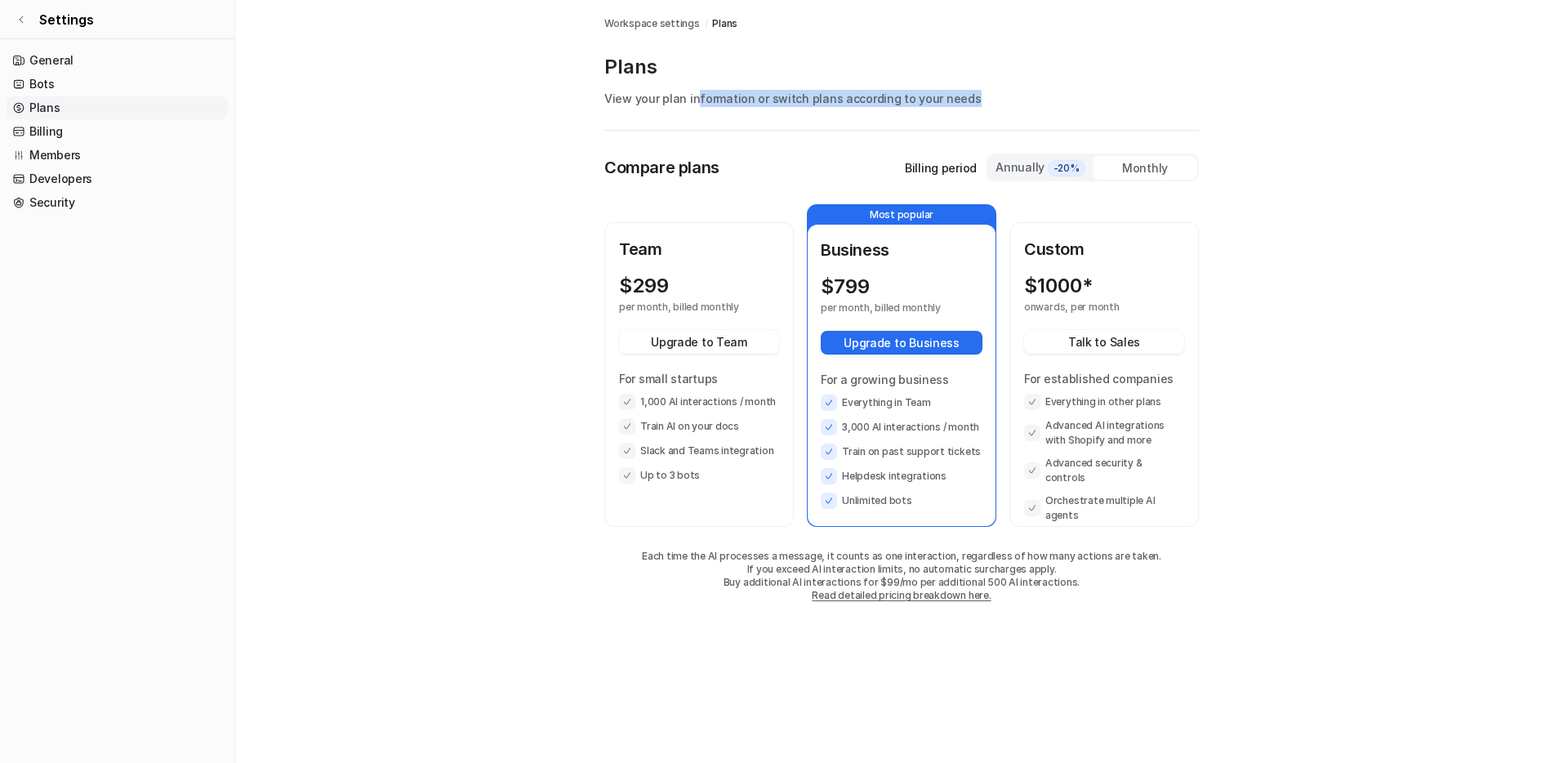
drag, startPoint x: 693, startPoint y: 102, endPoint x: 962, endPoint y: 102, distance: 269.0
click at [962, 102] on p "View your plan information or switch plans according to your needs" at bounding box center [902, 98] width 595 height 17
click at [1030, 162] on div "Annually -20%" at bounding box center [1041, 167] width 91 height 18
click at [1136, 169] on div "Monthly" at bounding box center [1145, 167] width 105 height 23
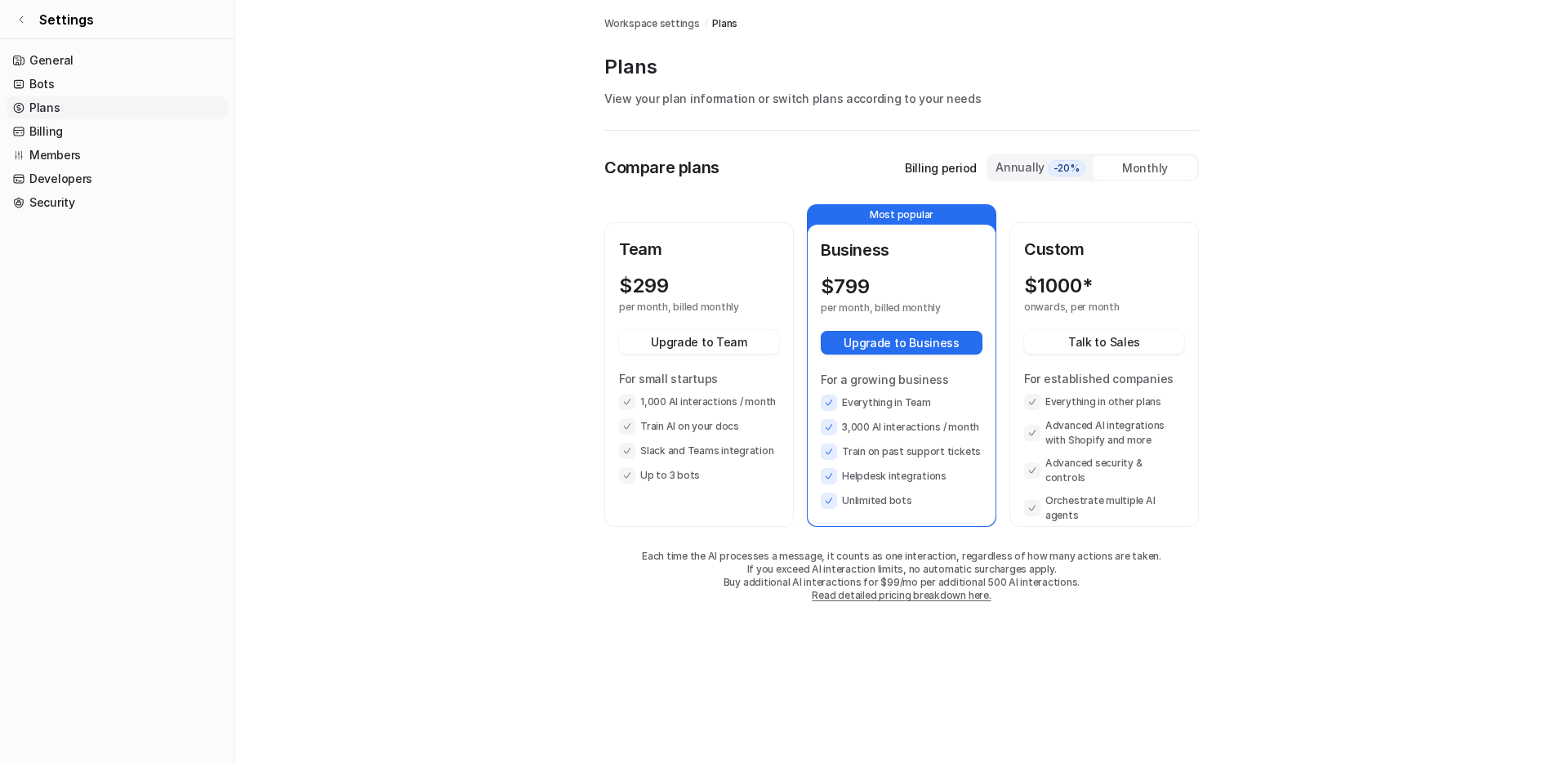
click at [812, 138] on div "Compare plans Billing period Annually -20% Monthly Team $ 299 per month, billed…" at bounding box center [902, 383] width 595 height 504
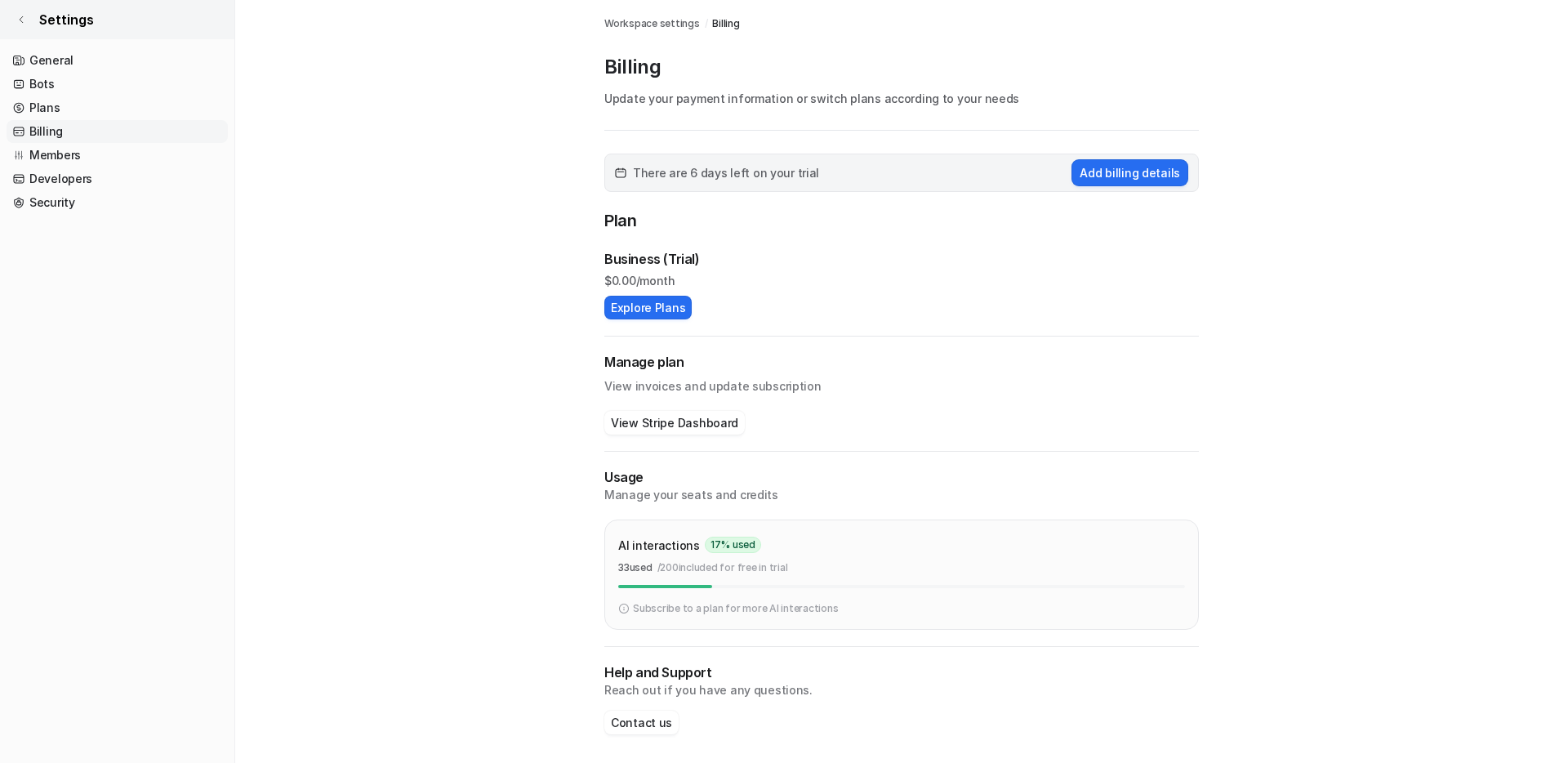
scroll to position [4, 0]
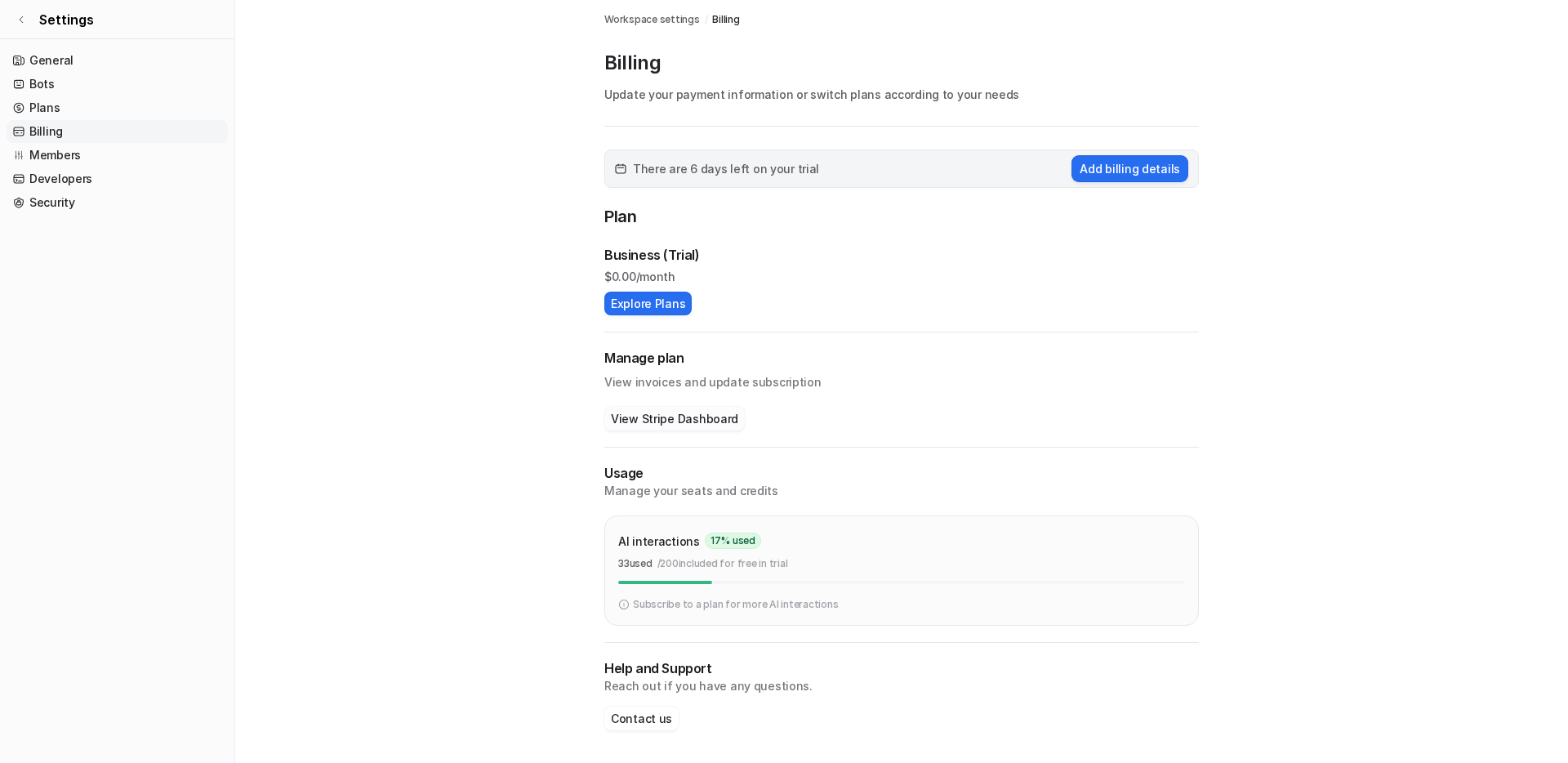
click at [630, 417] on button "View Stripe Dashboard" at bounding box center [675, 418] width 141 height 23
click at [513, 506] on main "Workspace settings / Billing Billing Update your payment information or switch …" at bounding box center [902, 380] width 1333 height 768
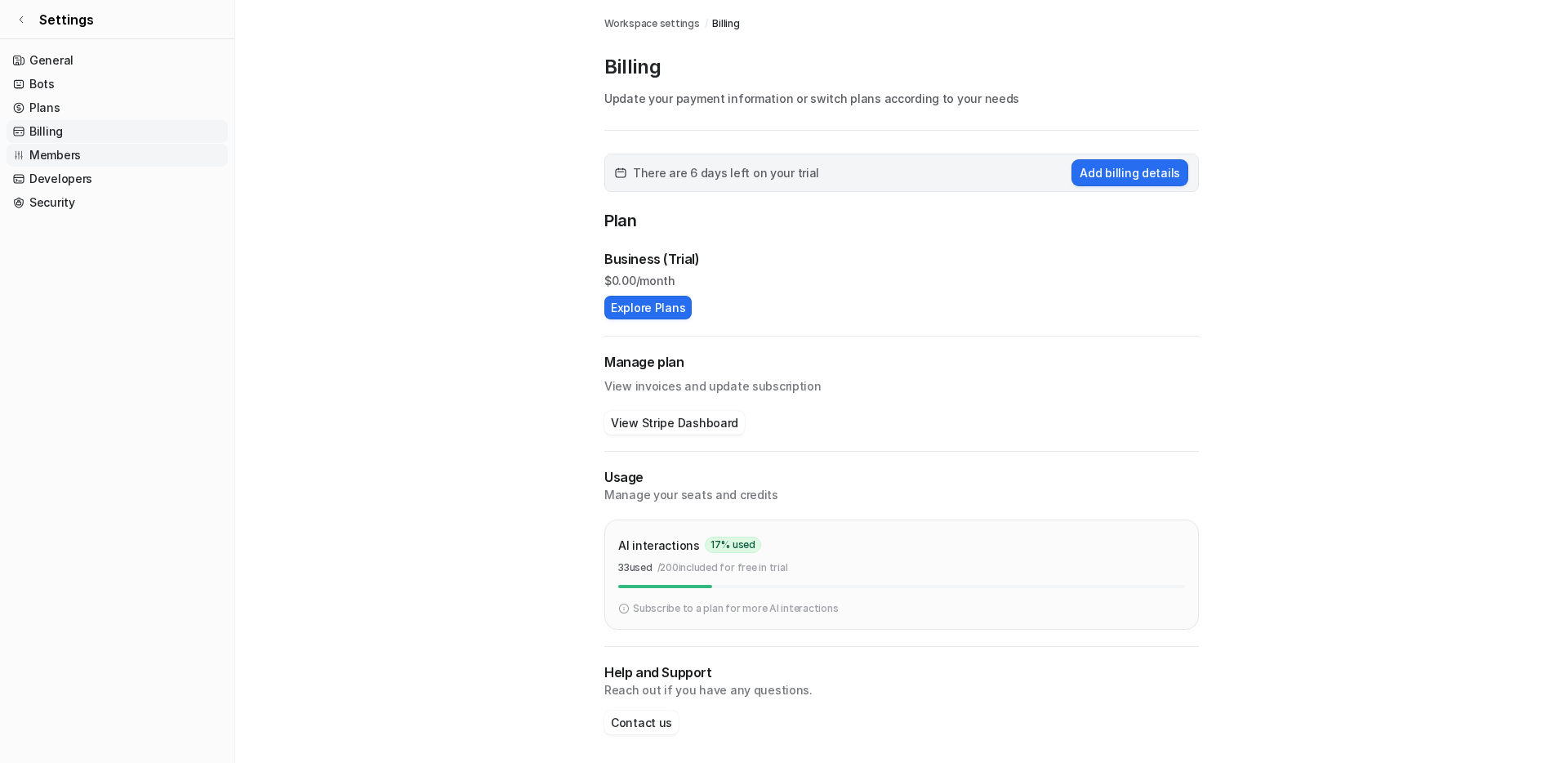
click at [66, 153] on link "Members" at bounding box center [117, 155] width 221 height 23
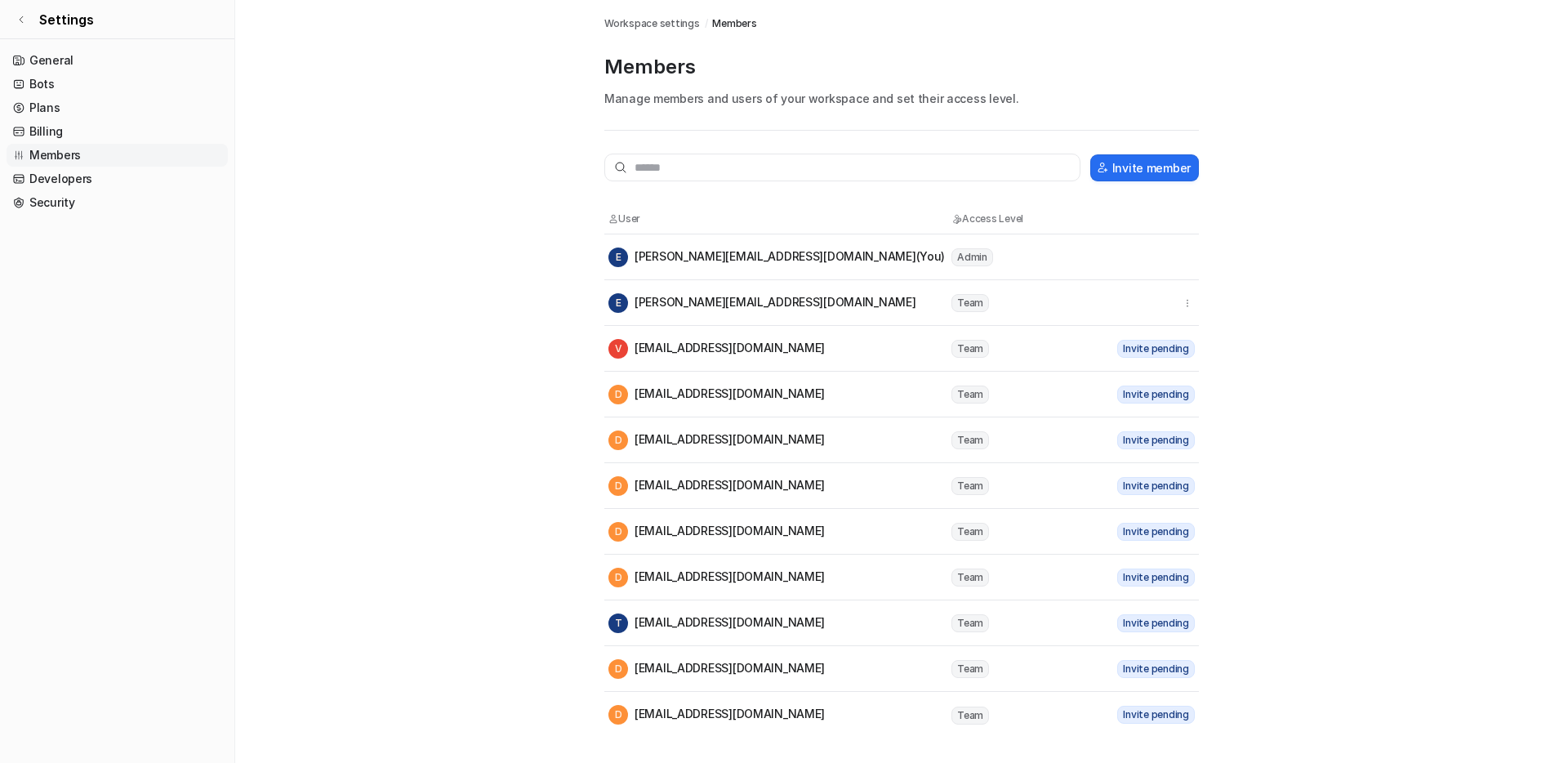
click at [1109, 96] on p "Manage members and users of your workspace and set their access level." at bounding box center [902, 98] width 595 height 17
click at [68, 22] on span "Settings" at bounding box center [66, 20] width 55 height 20
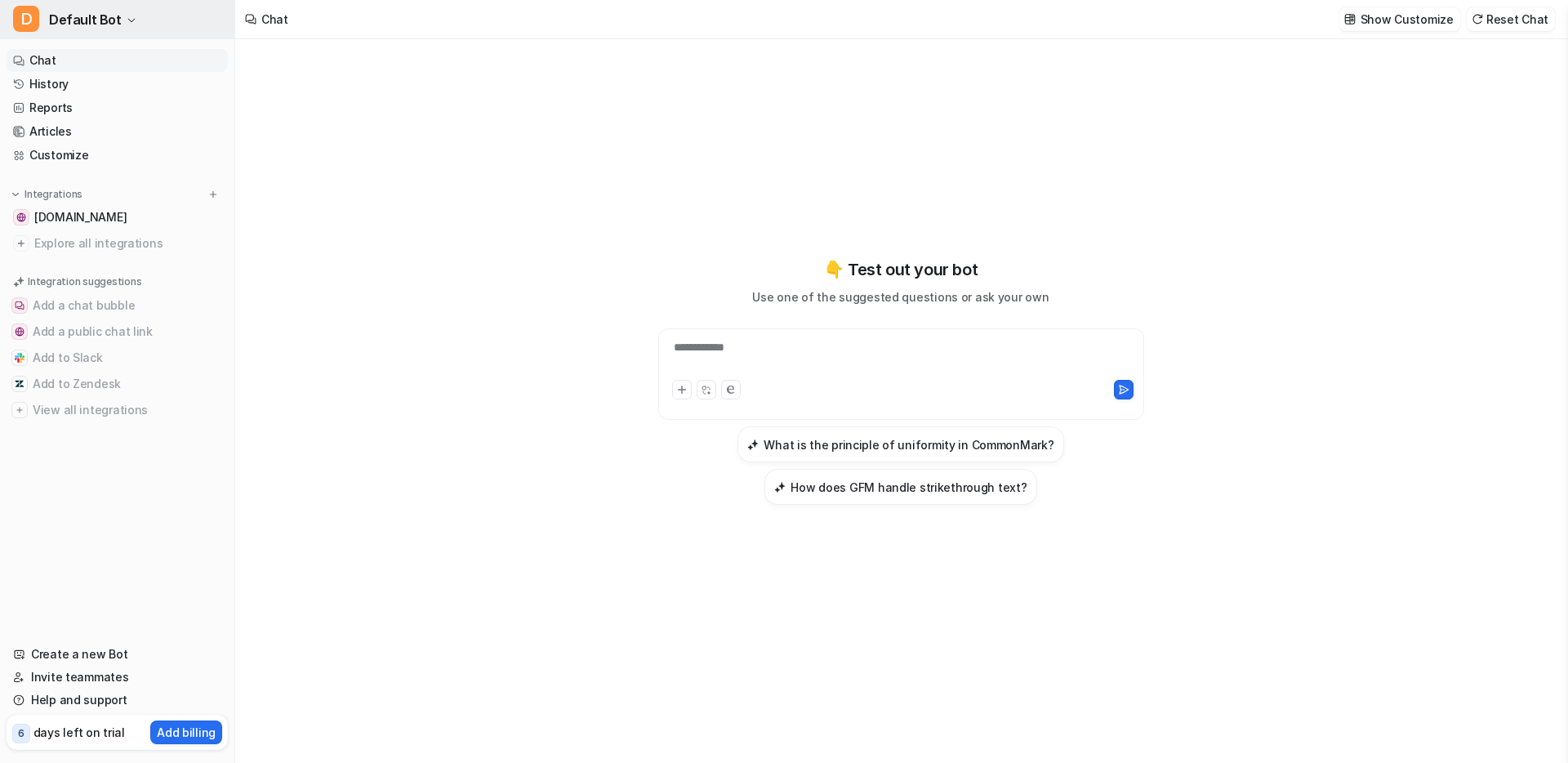
click at [98, 31] on button "D Default Bot" at bounding box center [117, 20] width 234 height 39
click at [74, 125] on link "Settings" at bounding box center [131, 123] width 226 height 27
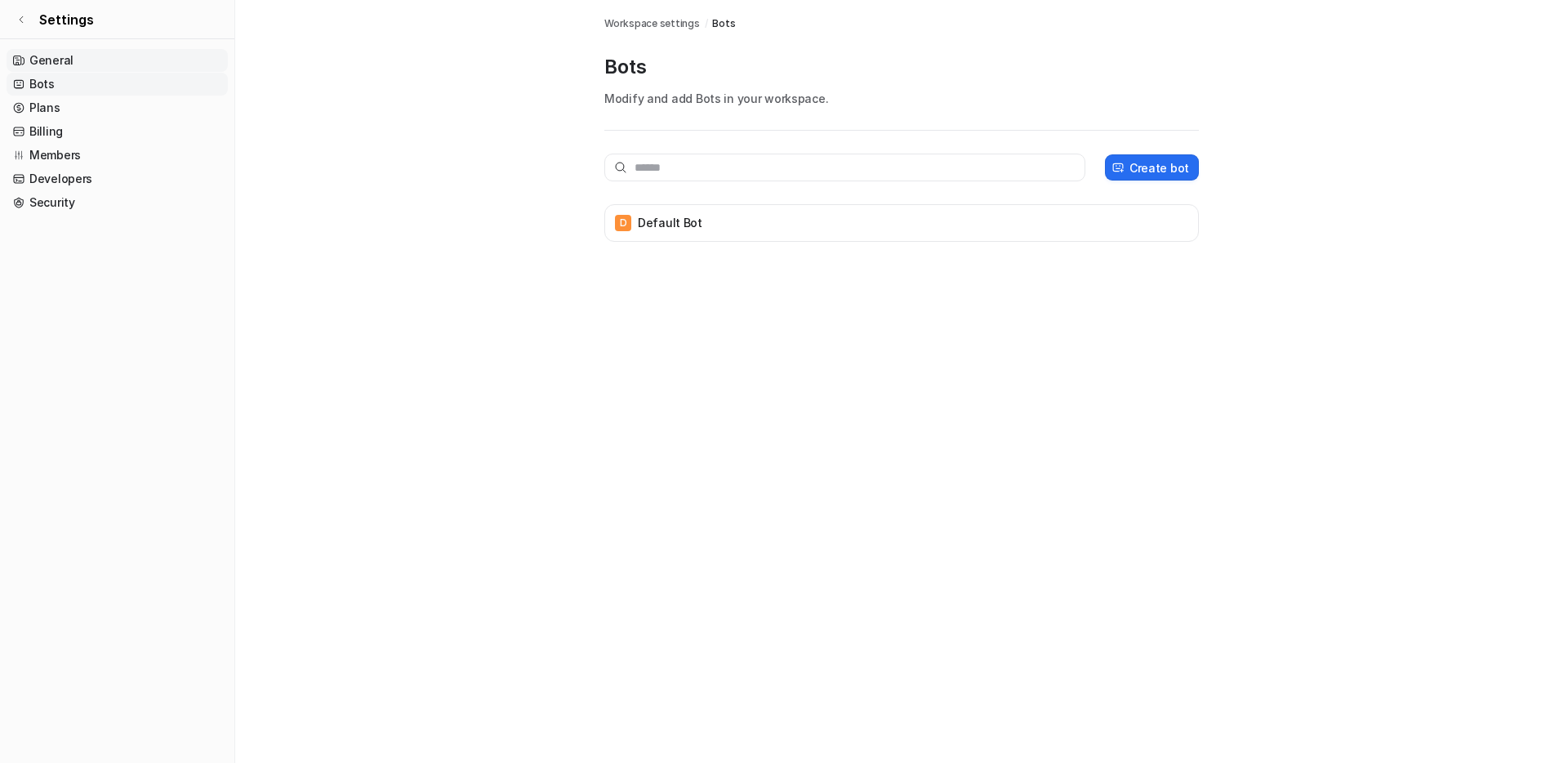
click at [63, 59] on link "General" at bounding box center [117, 61] width 221 height 23
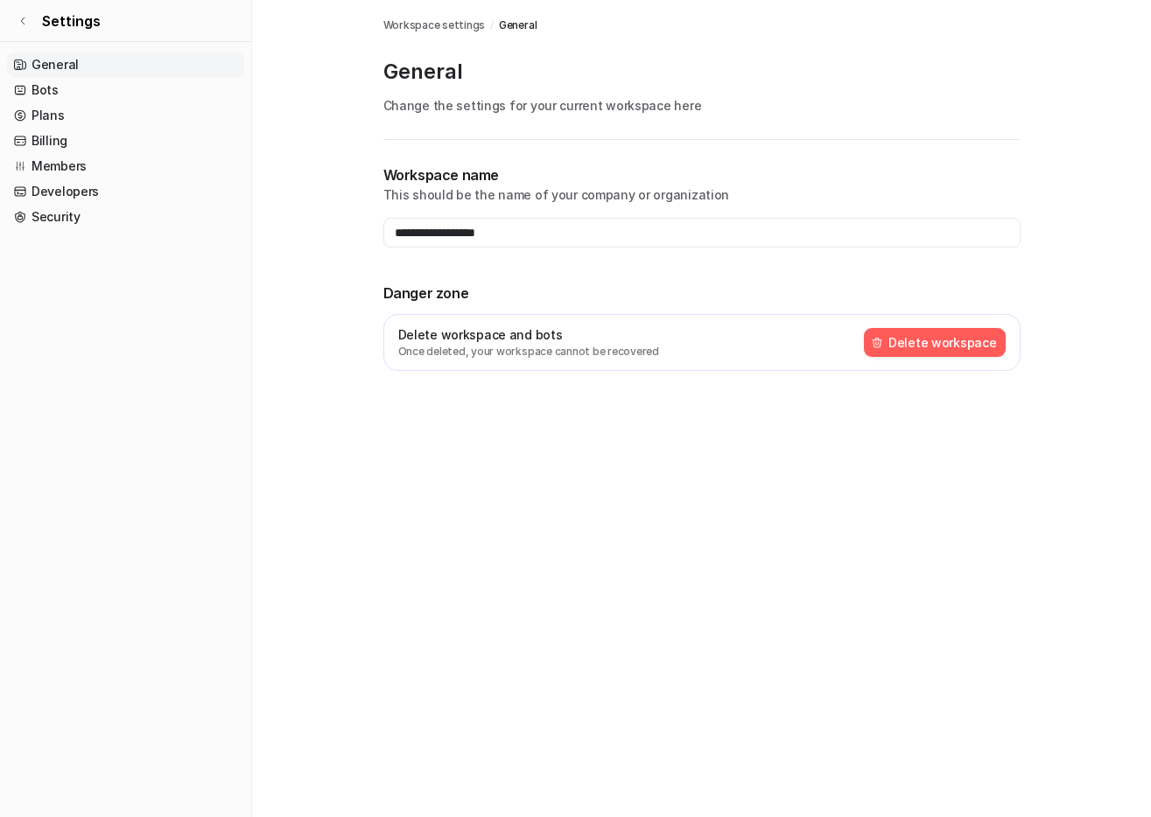
click at [936, 340] on button "Delete workspace" at bounding box center [935, 342] width 142 height 29
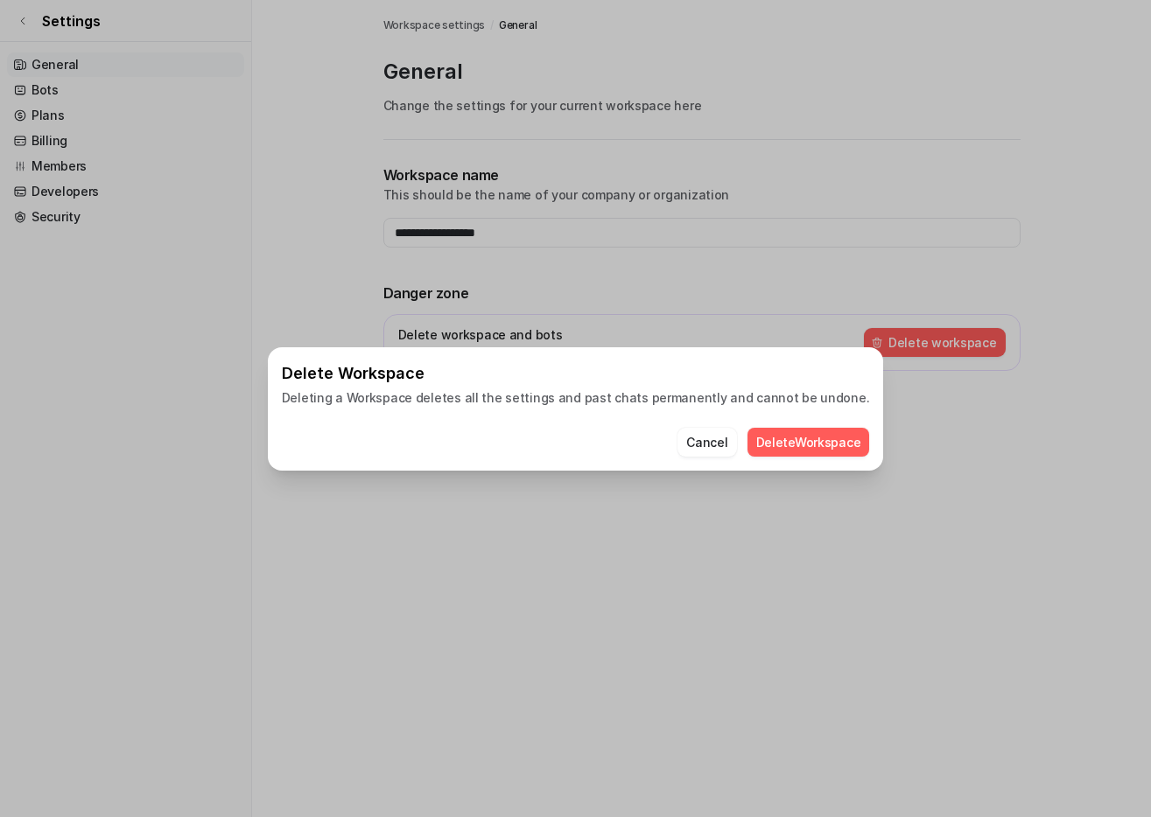
drag, startPoint x: 800, startPoint y: 443, endPoint x: 1056, endPoint y: 110, distance: 419.9
click at [1056, 110] on div "Delete Workspace Deleting a Workspace deletes all the settings and past chats p…" at bounding box center [575, 408] width 1151 height 817
click at [816, 442] on button "Delete Workspace" at bounding box center [808, 442] width 123 height 29
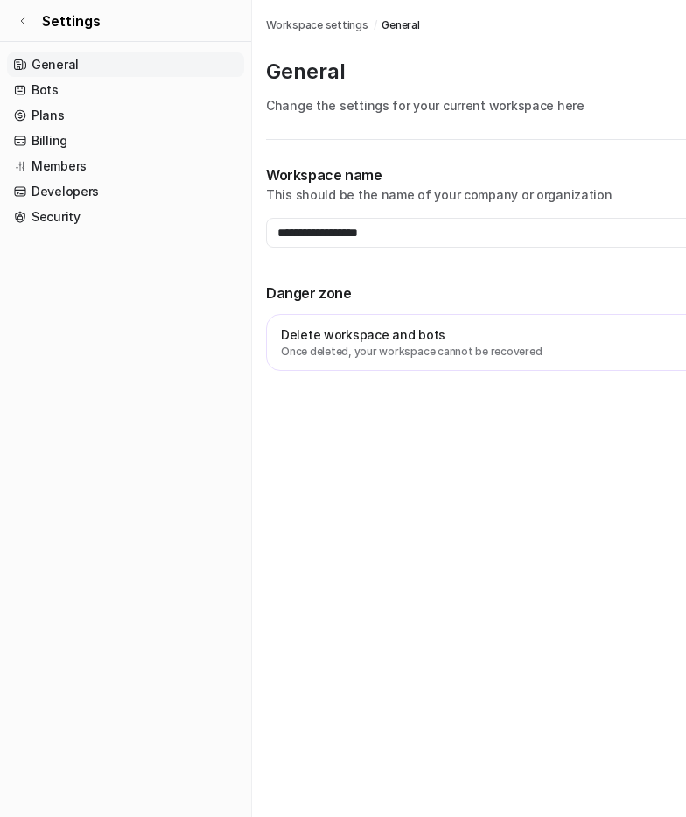
click at [499, 287] on p "Danger zone" at bounding box center [584, 293] width 637 height 21
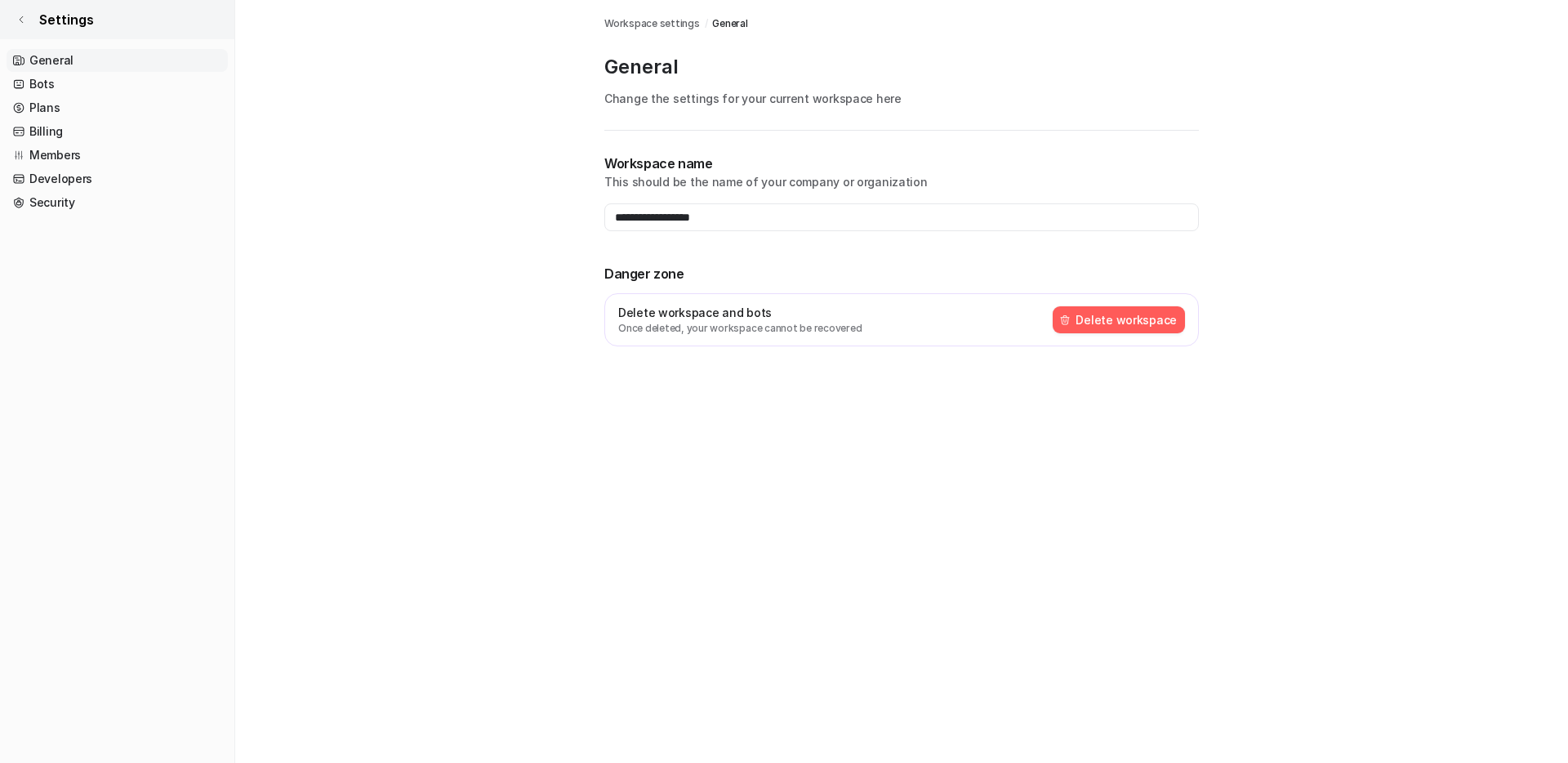
click at [93, 11] on link "Settings" at bounding box center [117, 20] width 234 height 39
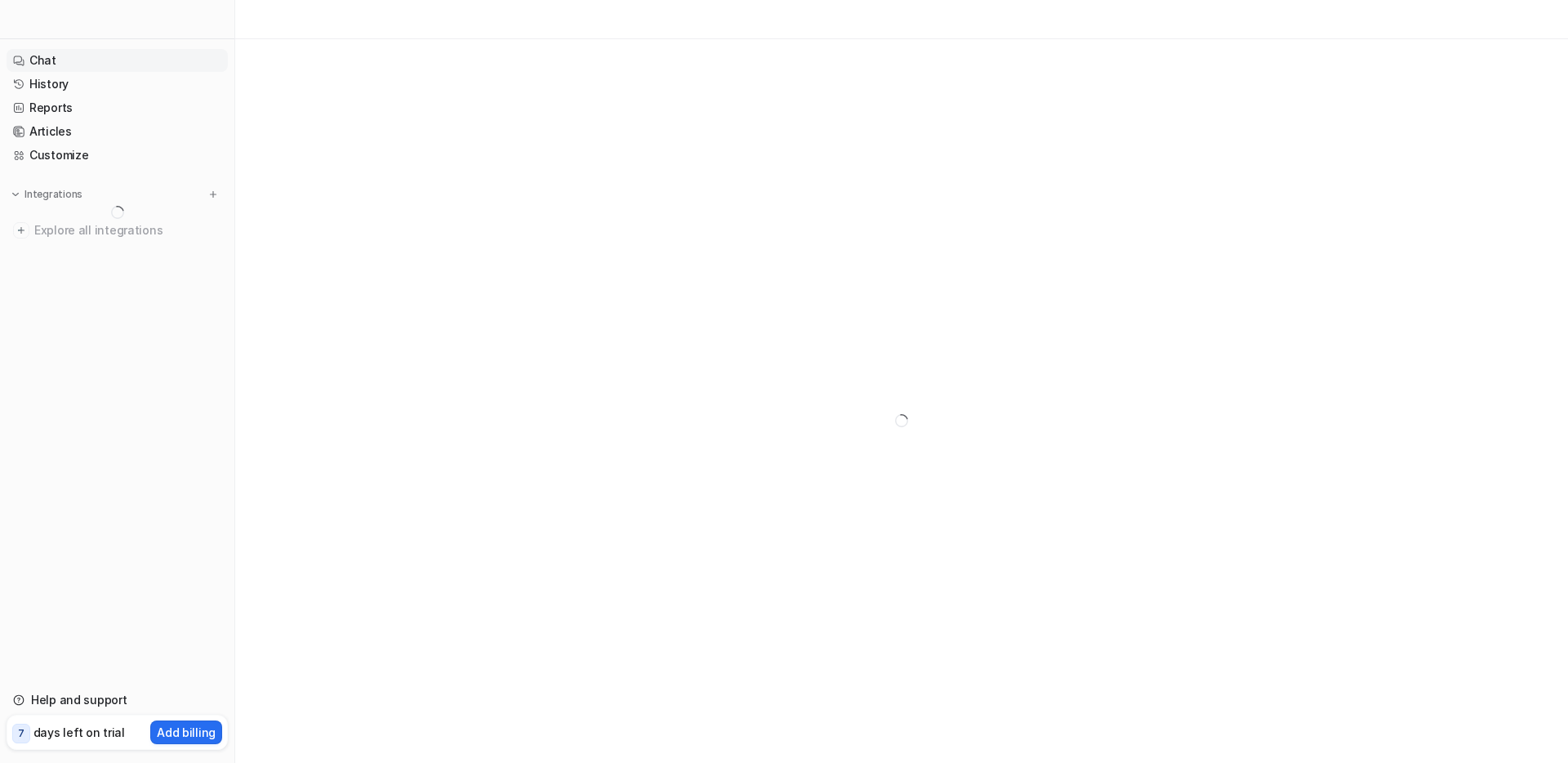
click at [40, 8] on div at bounding box center [117, 20] width 234 height 39
click at [47, 20] on div at bounding box center [117, 20] width 234 height 39
click at [61, 61] on link "Chat" at bounding box center [117, 61] width 221 height 23
click at [40, 89] on link "History" at bounding box center [117, 84] width 221 height 23
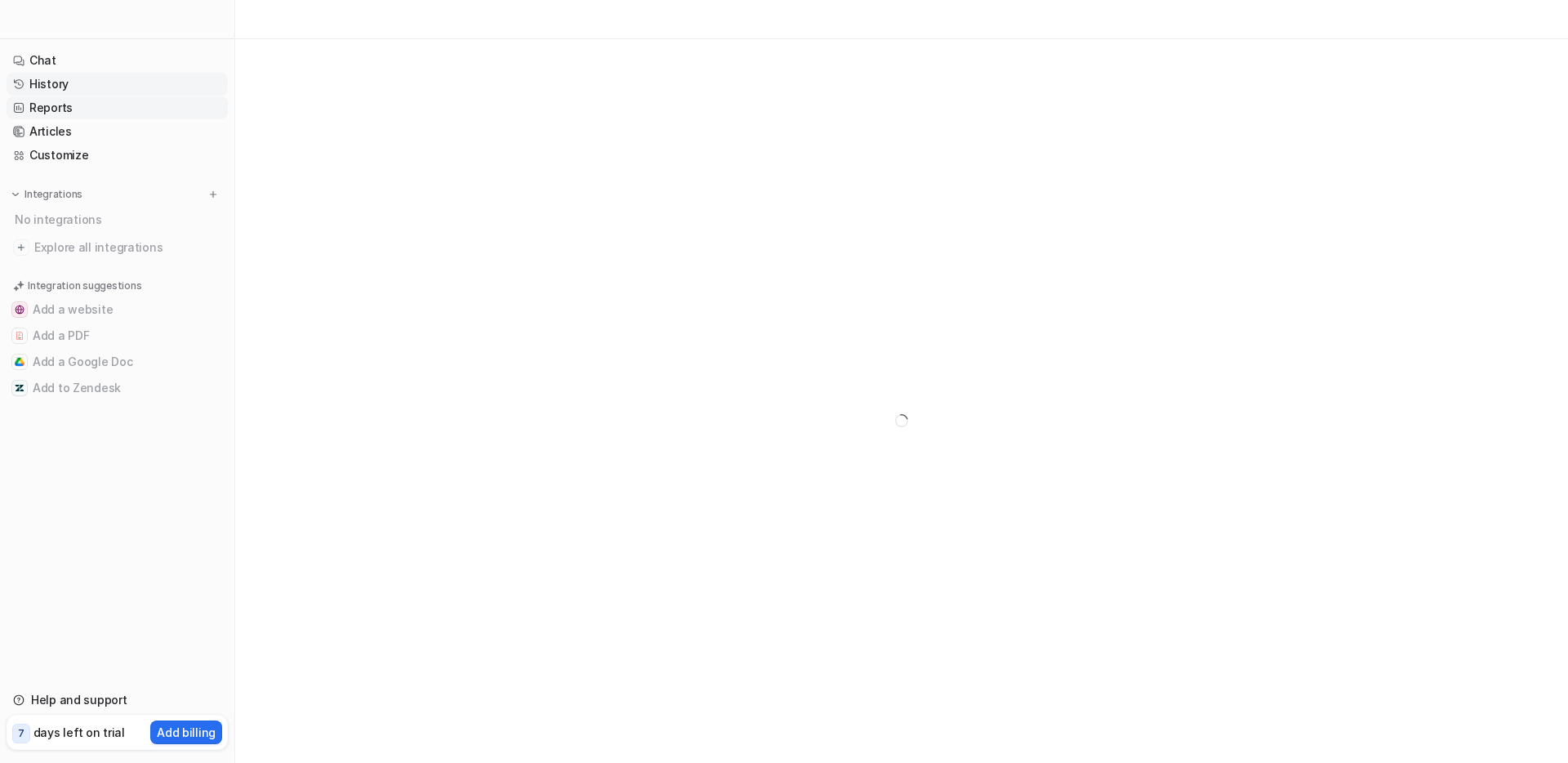
click at [43, 107] on link "Reports" at bounding box center [117, 107] width 221 height 23
click at [38, 467] on nav "Chat History Reports Articles Customize Integrations No integrations Explore al…" at bounding box center [117, 360] width 234 height 633
click at [121, 163] on link "Customize" at bounding box center [117, 155] width 221 height 23
click at [105, 133] on link "Articles" at bounding box center [117, 132] width 221 height 23
click at [94, 108] on link "Reports" at bounding box center [117, 107] width 221 height 23
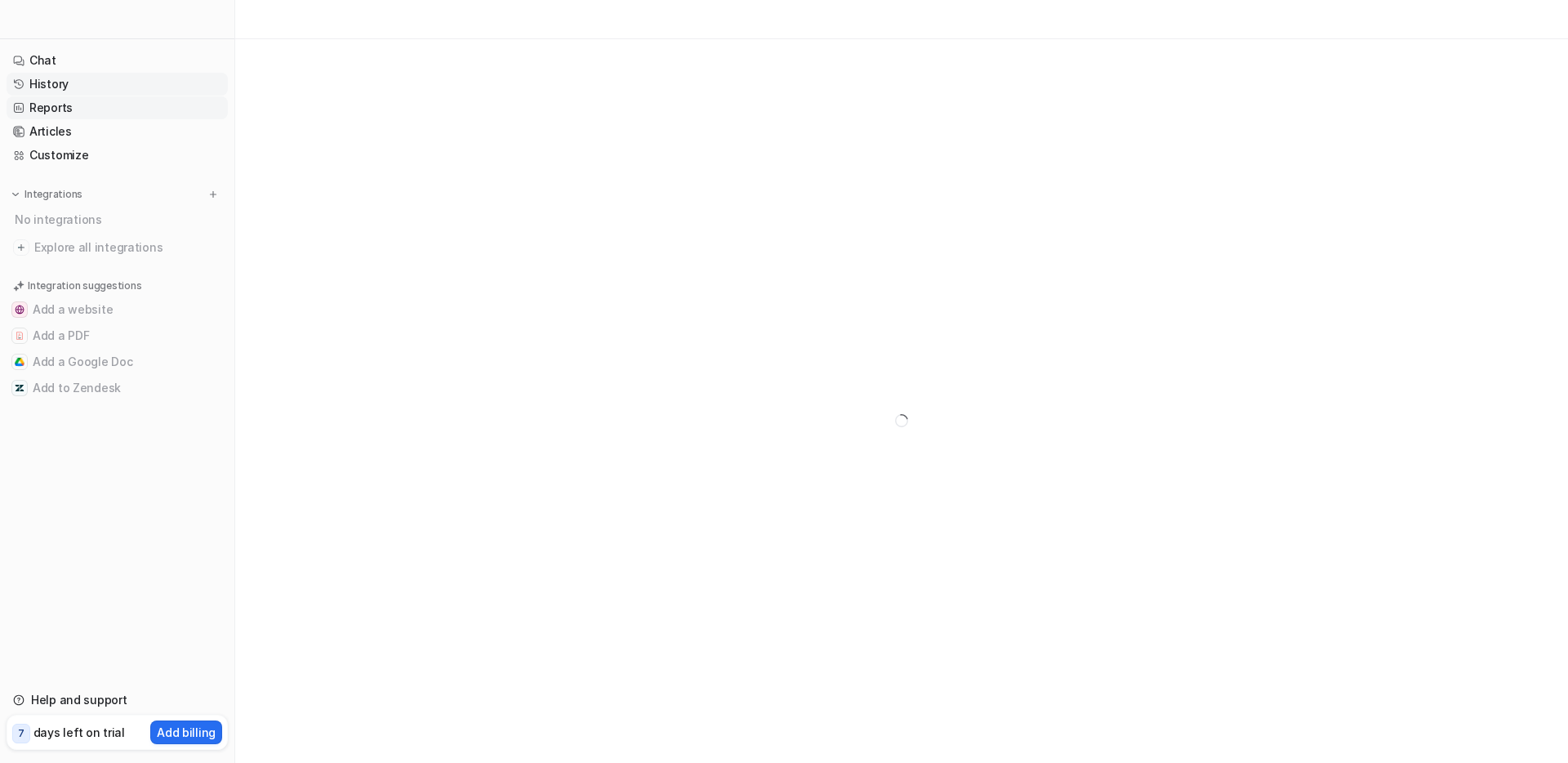
click at [80, 88] on link "History" at bounding box center [117, 84] width 221 height 23
click at [99, 84] on link "History" at bounding box center [117, 84] width 221 height 23
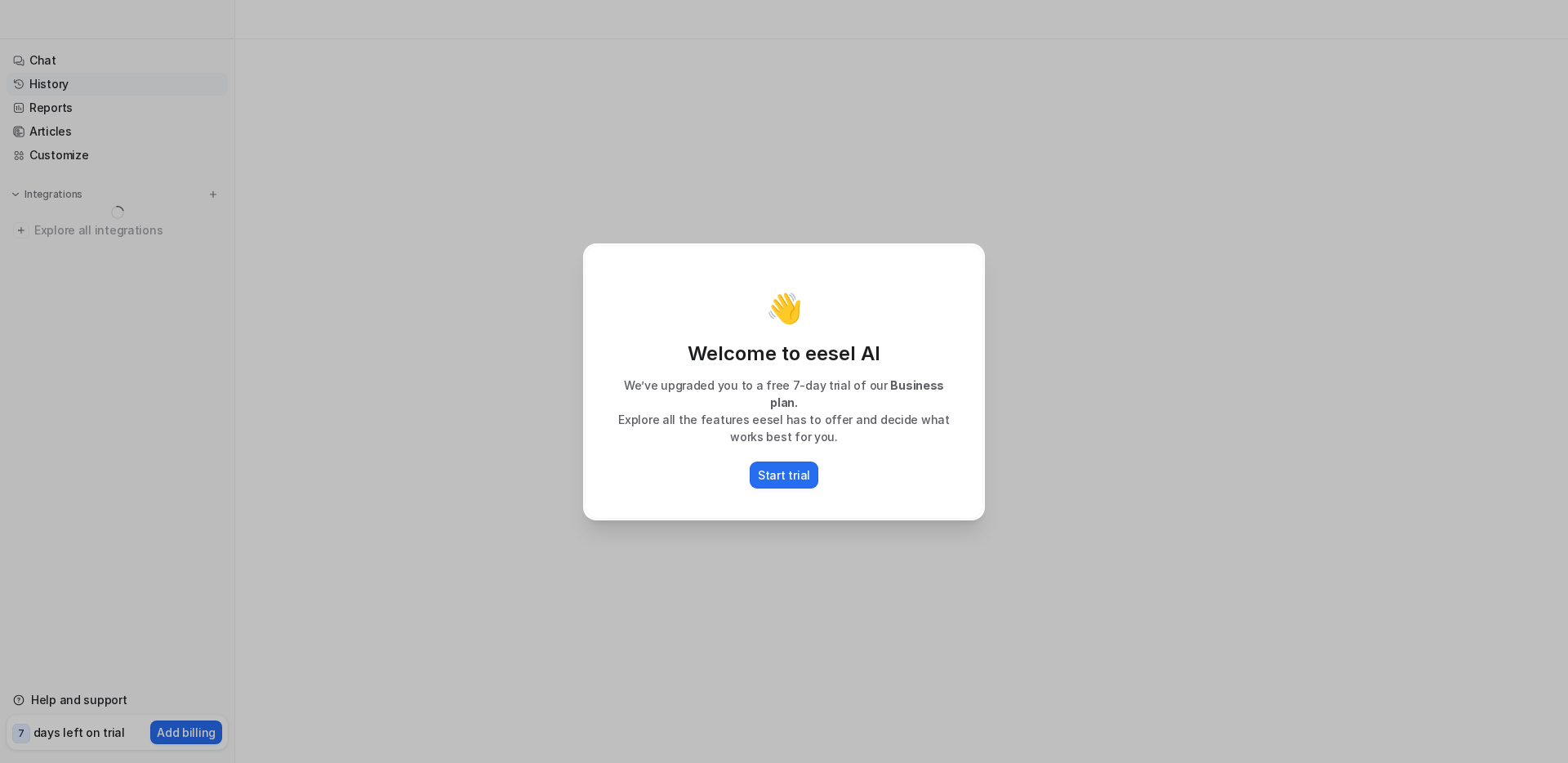
click at [643, 212] on div "👋 Welcome to eesel AI We’ve upgraded you to a free 7-day trial of our Business …" at bounding box center [784, 381] width 428 height 763
click at [768, 467] on p "Start trial" at bounding box center [784, 475] width 52 height 17
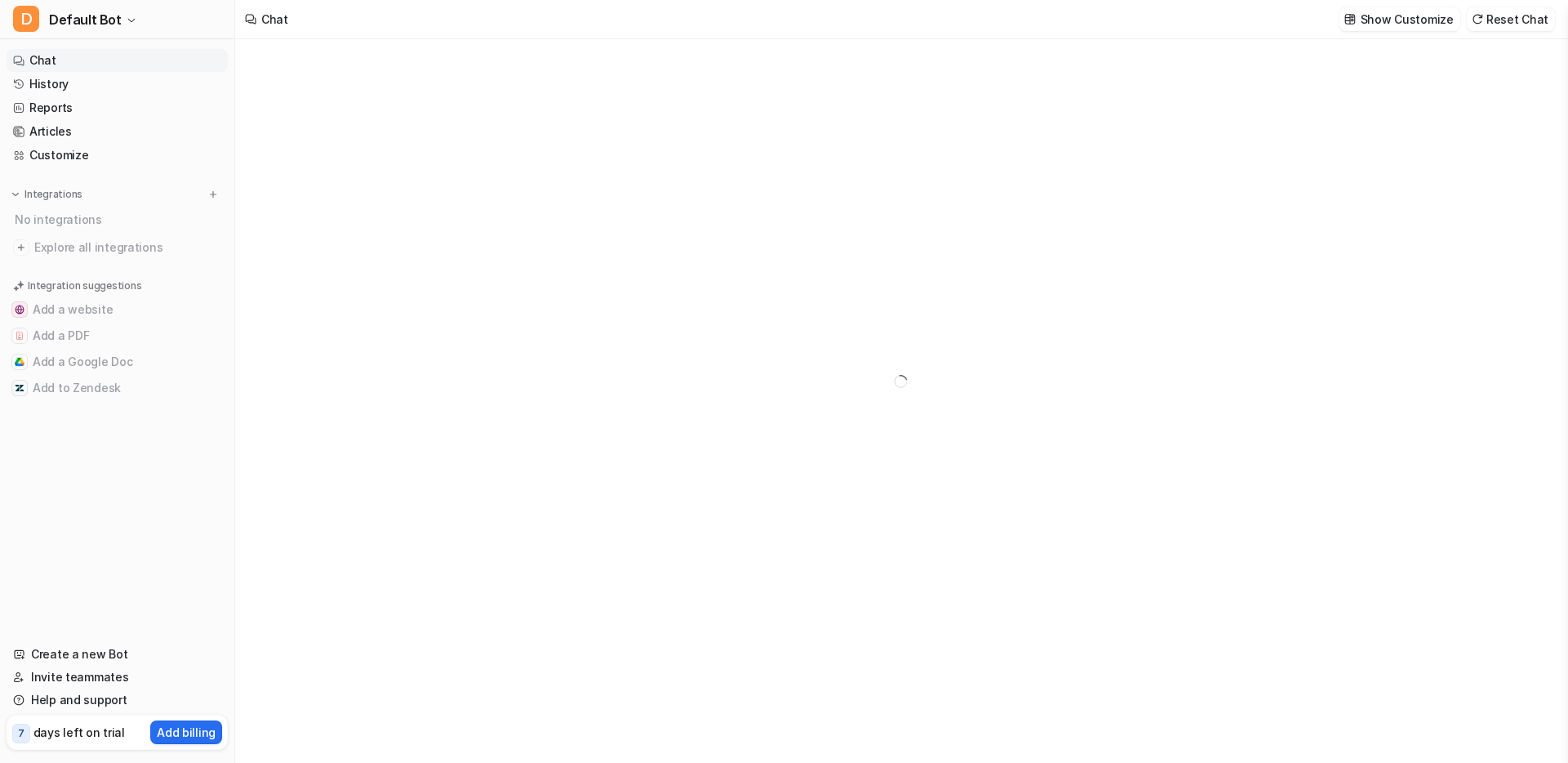
type textarea "**********"
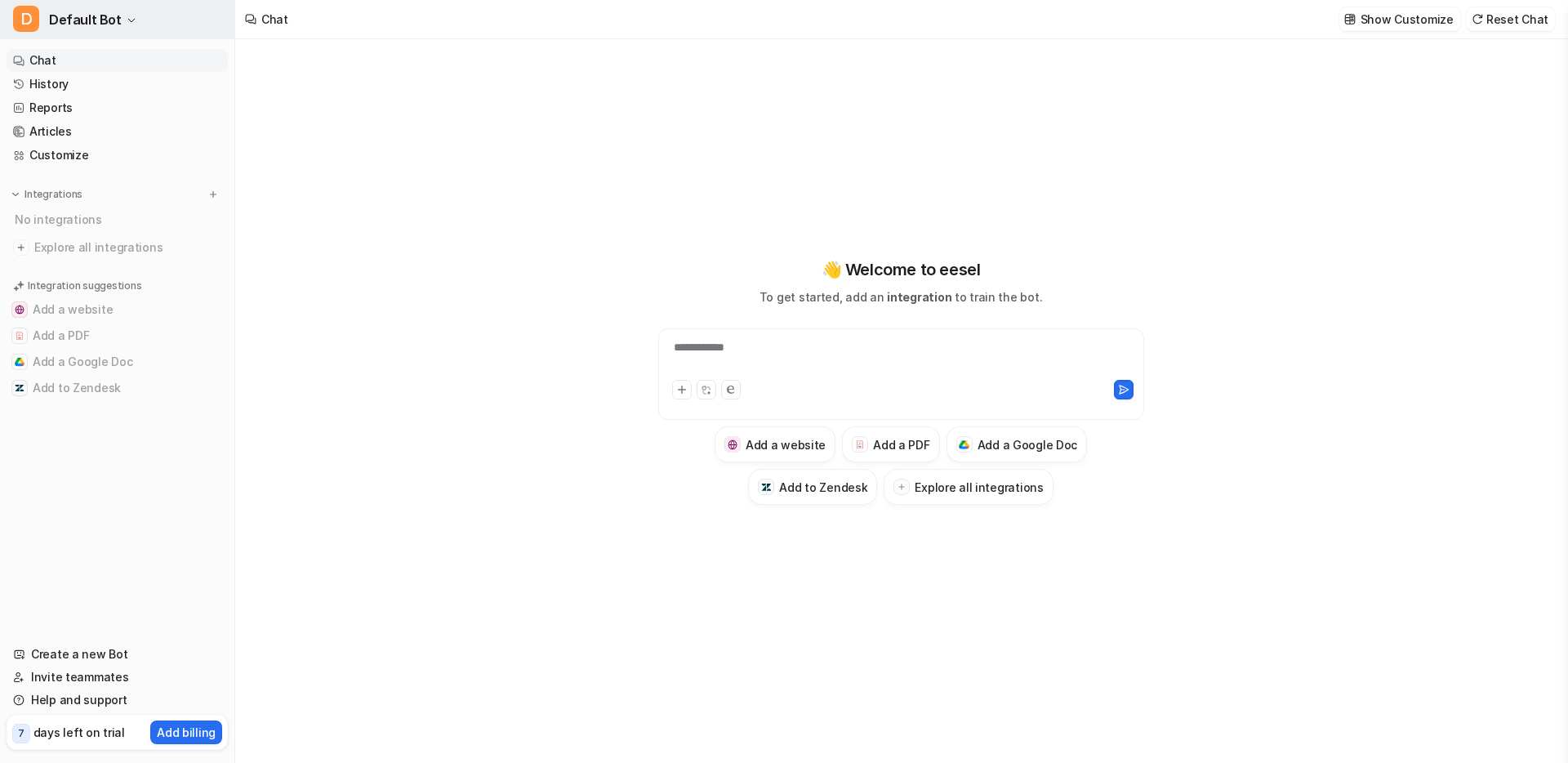
click at [94, 14] on span "Default Bot" at bounding box center [86, 20] width 73 height 23
click at [79, 124] on link "Settings" at bounding box center [131, 123] width 226 height 27
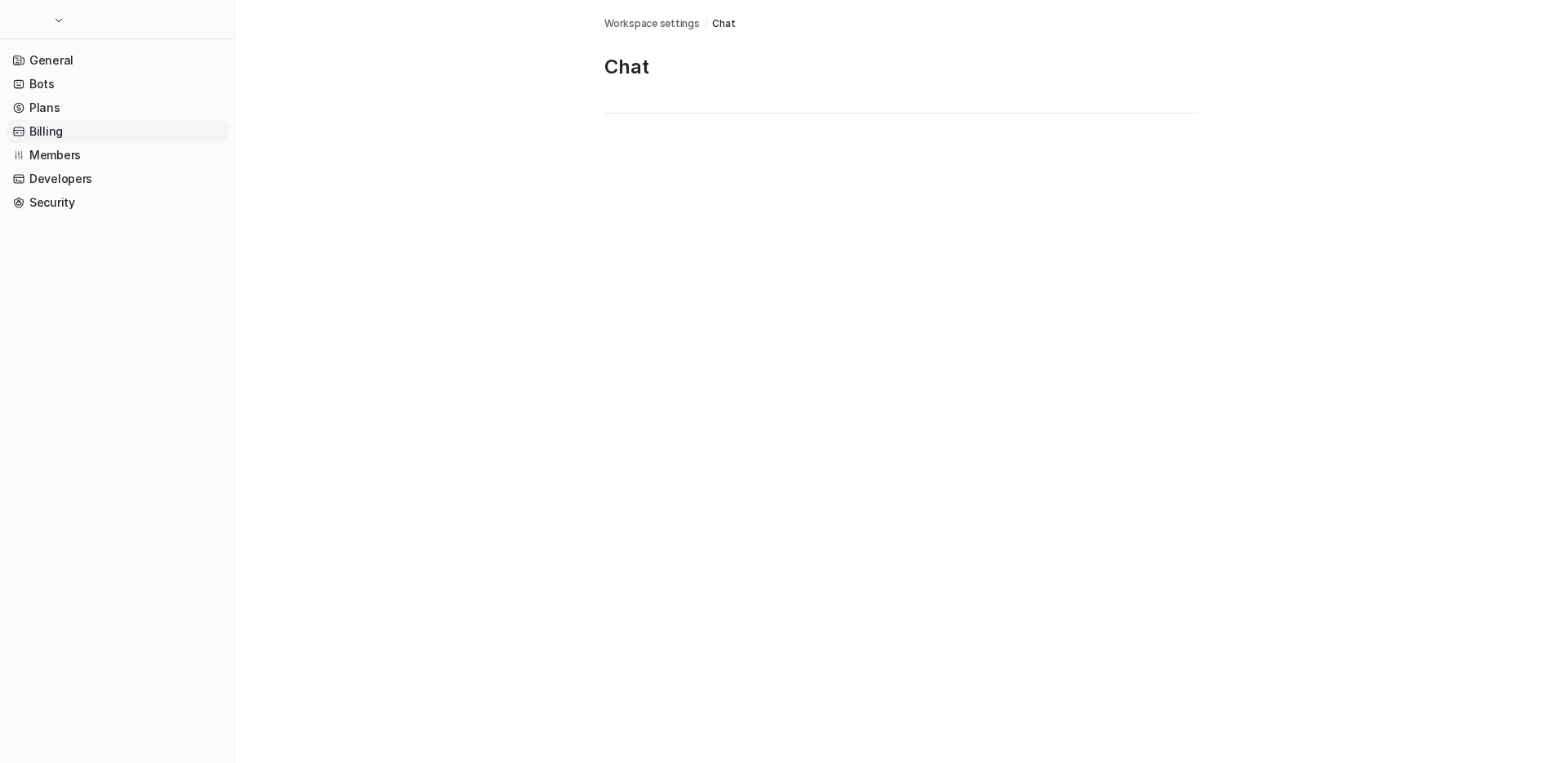
click at [77, 128] on link "Billing" at bounding box center [117, 132] width 221 height 23
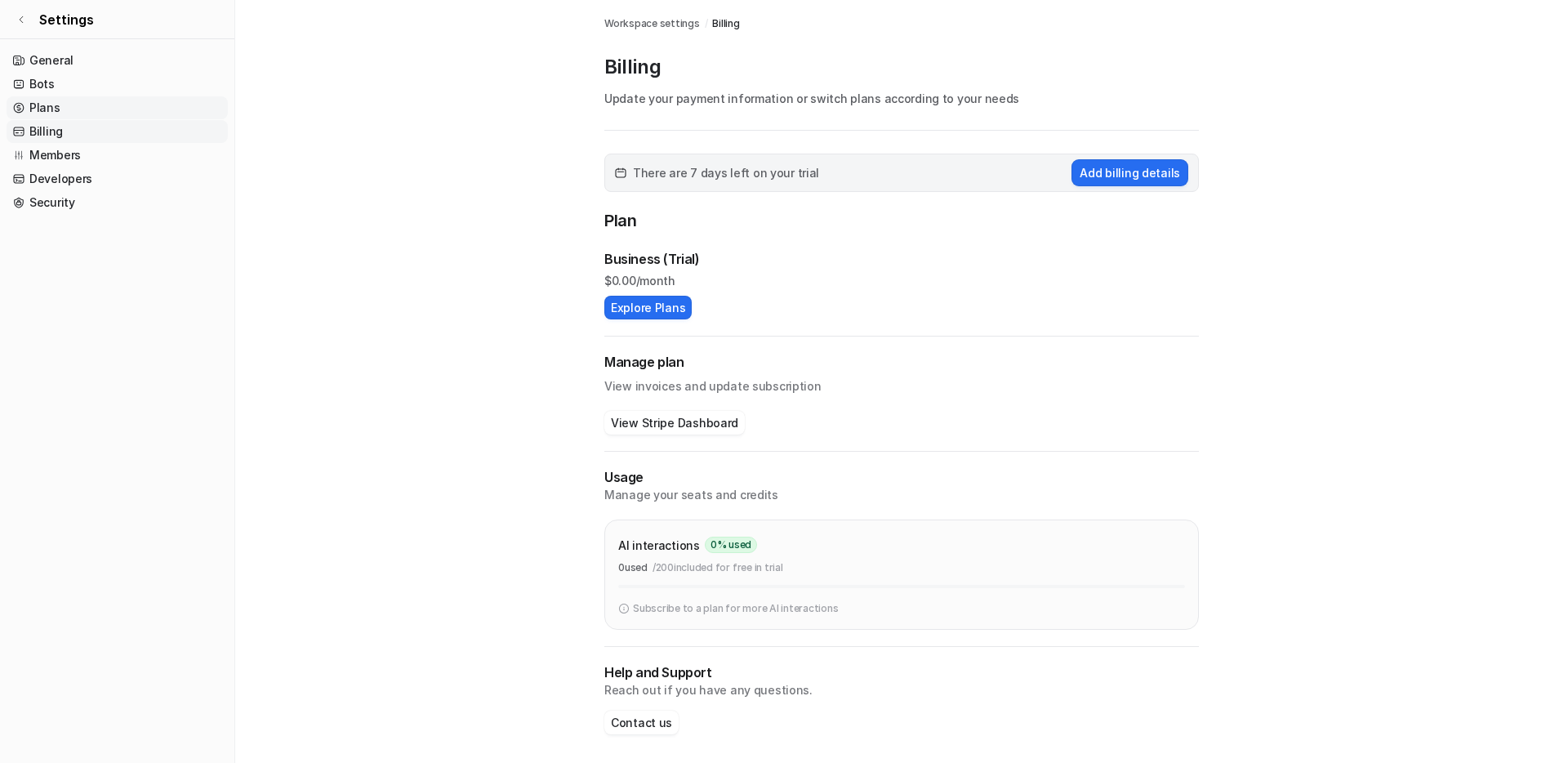
click at [34, 101] on link "Plans" at bounding box center [117, 107] width 221 height 23
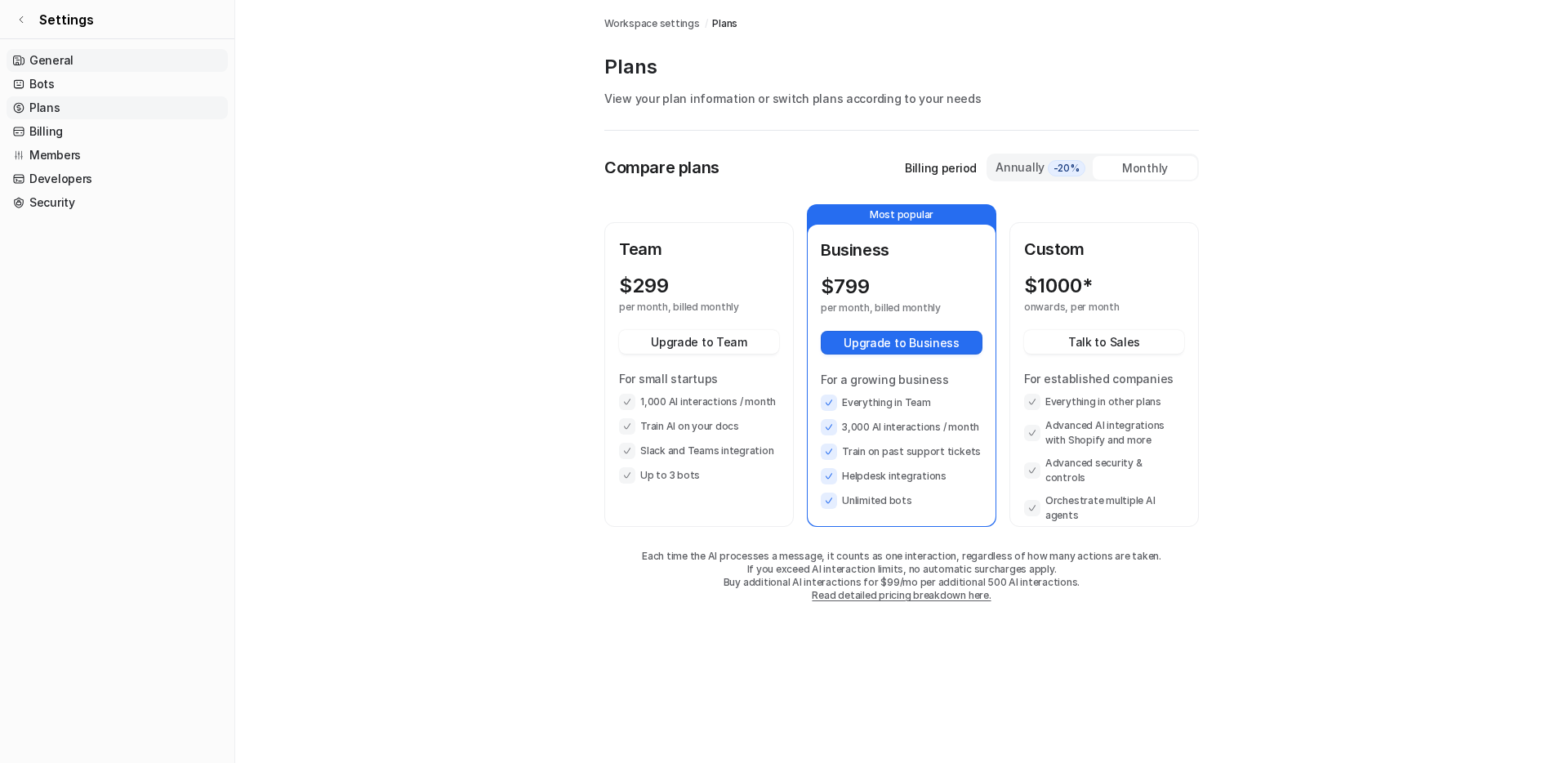
click at [36, 64] on link "General" at bounding box center [117, 61] width 221 height 23
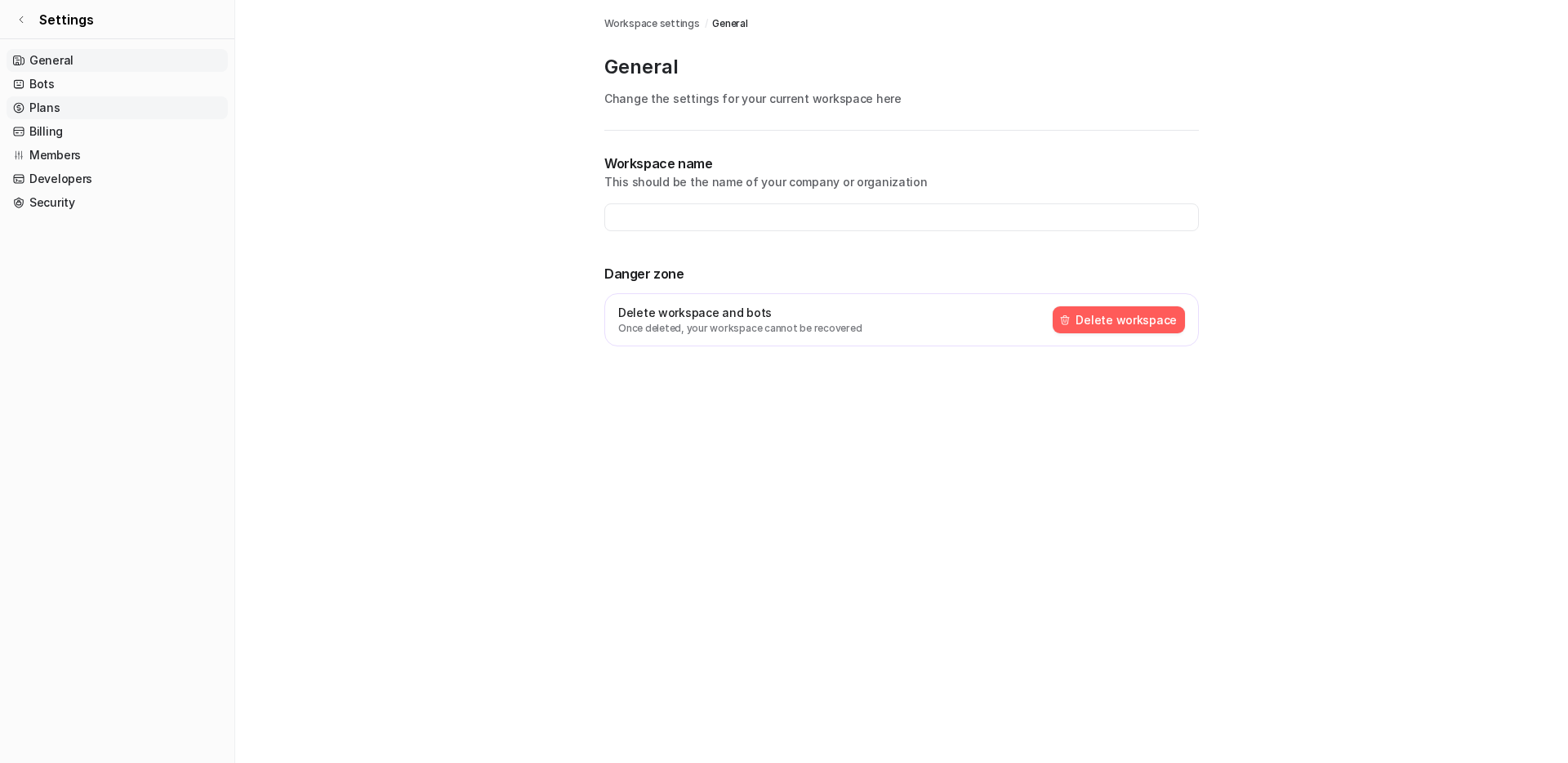
type input "**********"
click at [22, 21] on icon at bounding box center [21, 20] width 10 height 10
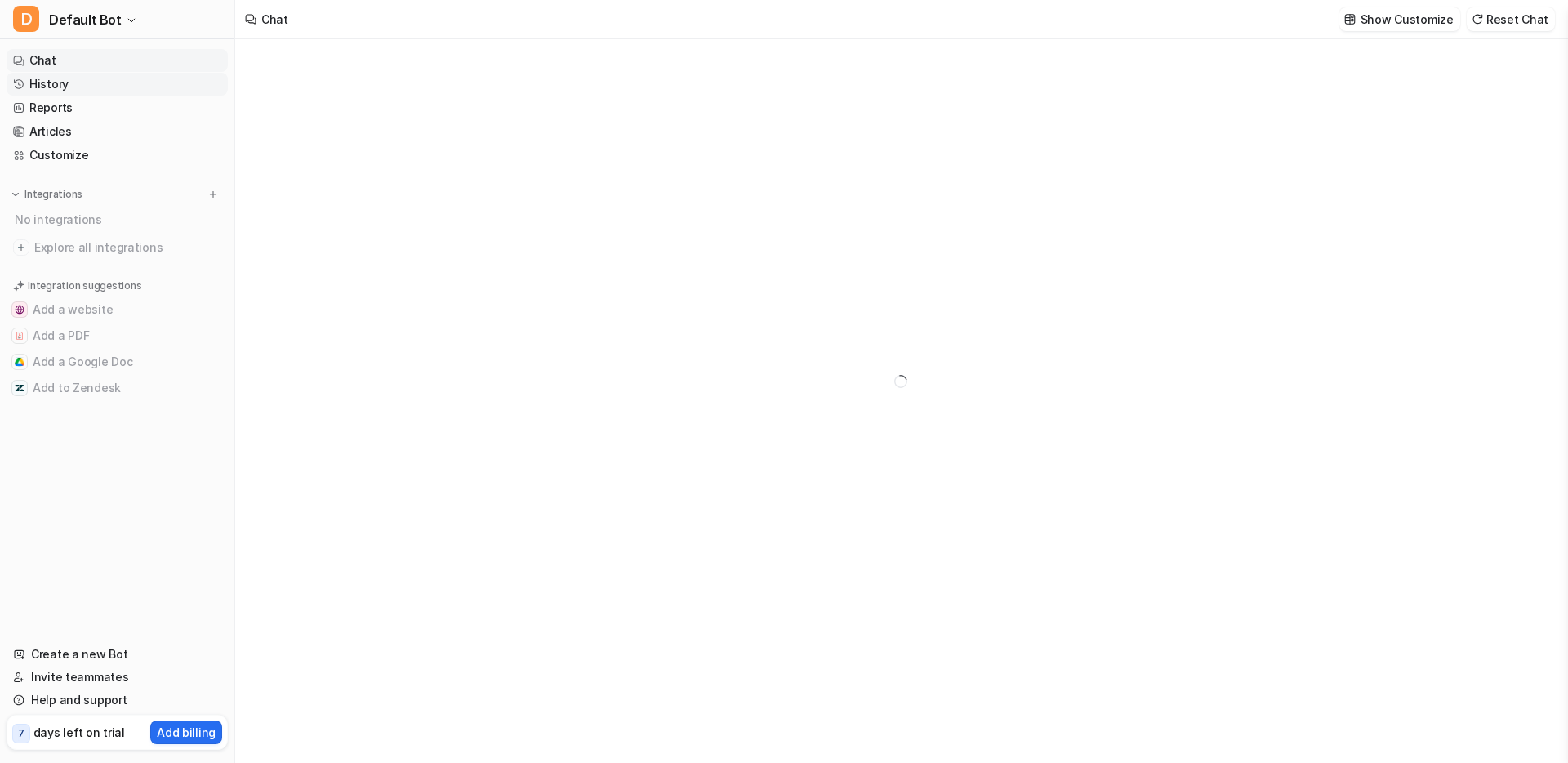
click at [72, 89] on link "History" at bounding box center [117, 84] width 221 height 23
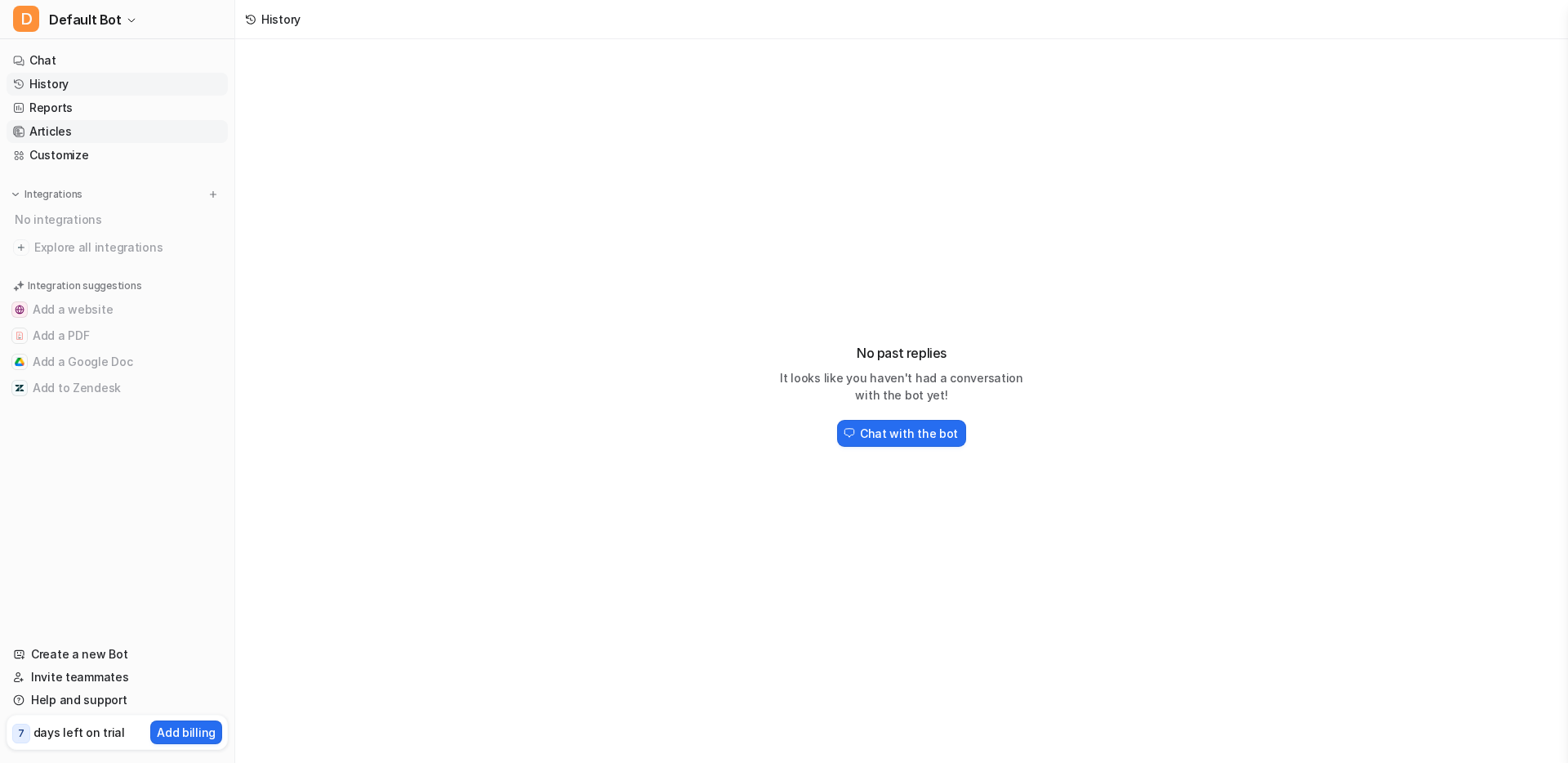
click at [76, 120] on link "Articles" at bounding box center [117, 132] width 221 height 23
click at [57, 150] on link "Customize" at bounding box center [117, 155] width 221 height 23
click at [57, 134] on link "Articles" at bounding box center [117, 132] width 221 height 23
click at [58, 109] on link "Reports" at bounding box center [117, 107] width 221 height 23
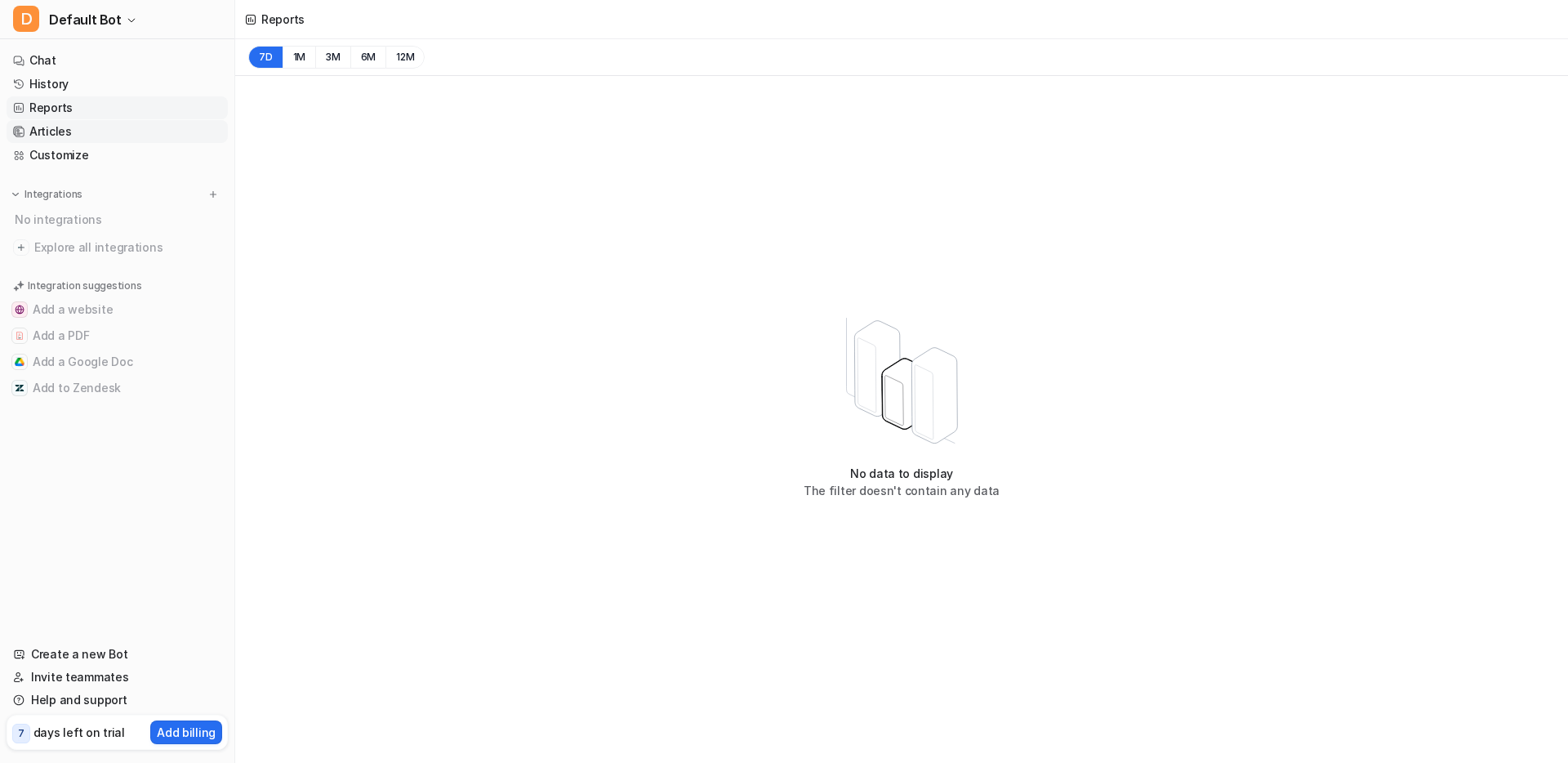
click at [62, 142] on link "Articles" at bounding box center [117, 132] width 221 height 23
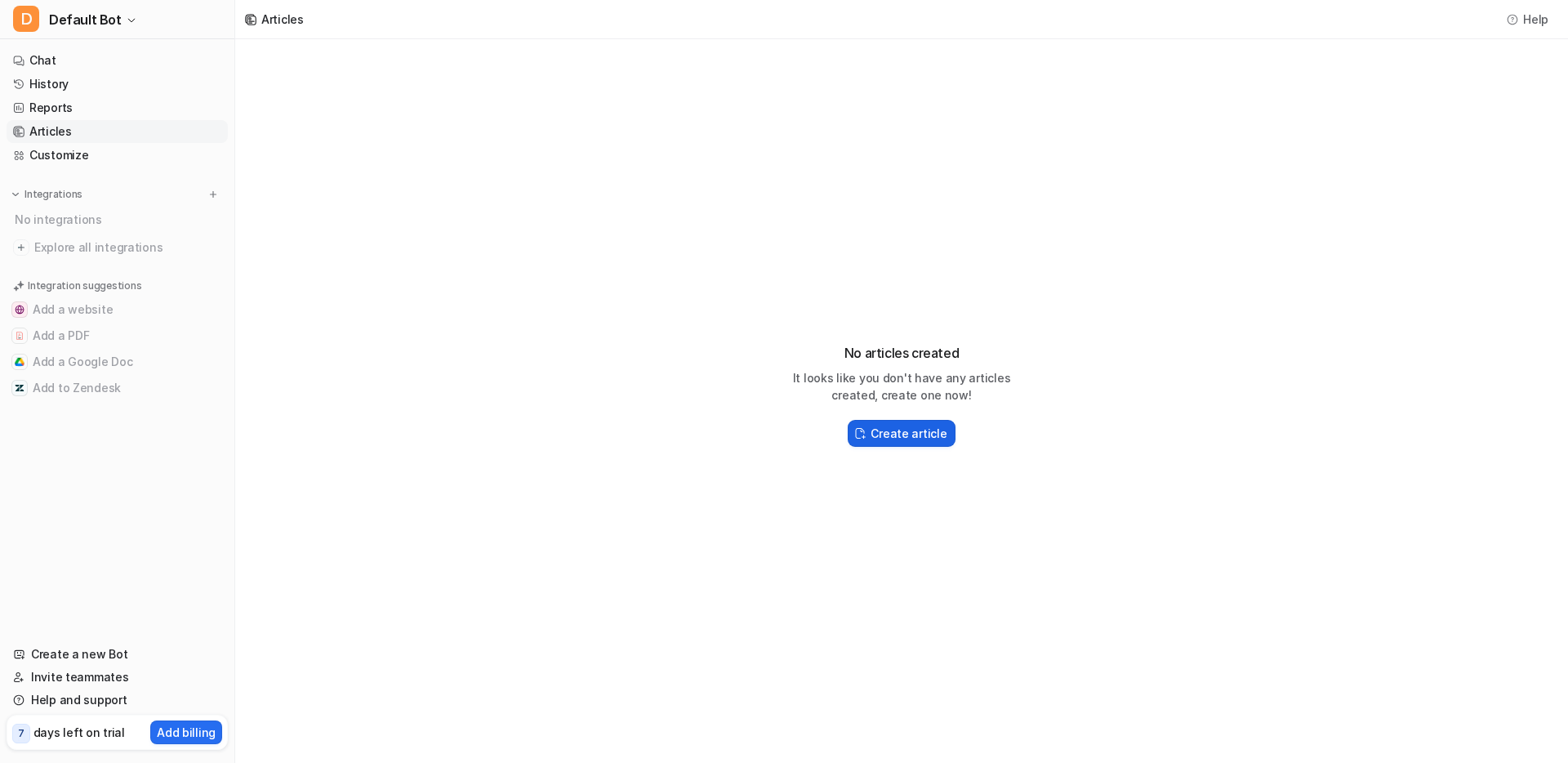
click at [893, 443] on button "Create article" at bounding box center [901, 433] width 107 height 27
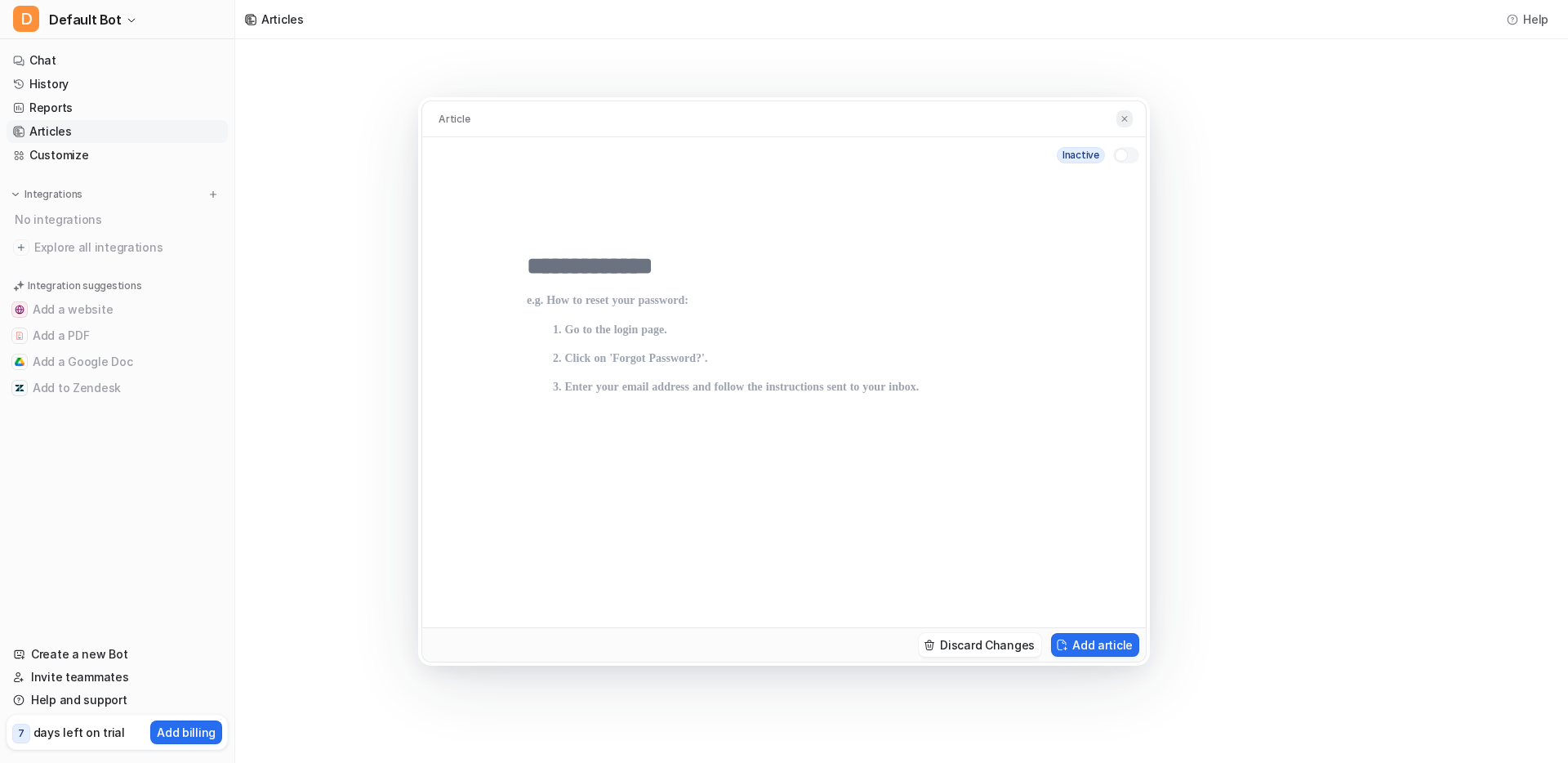
click at [1121, 120] on img at bounding box center [1125, 119] width 10 height 10
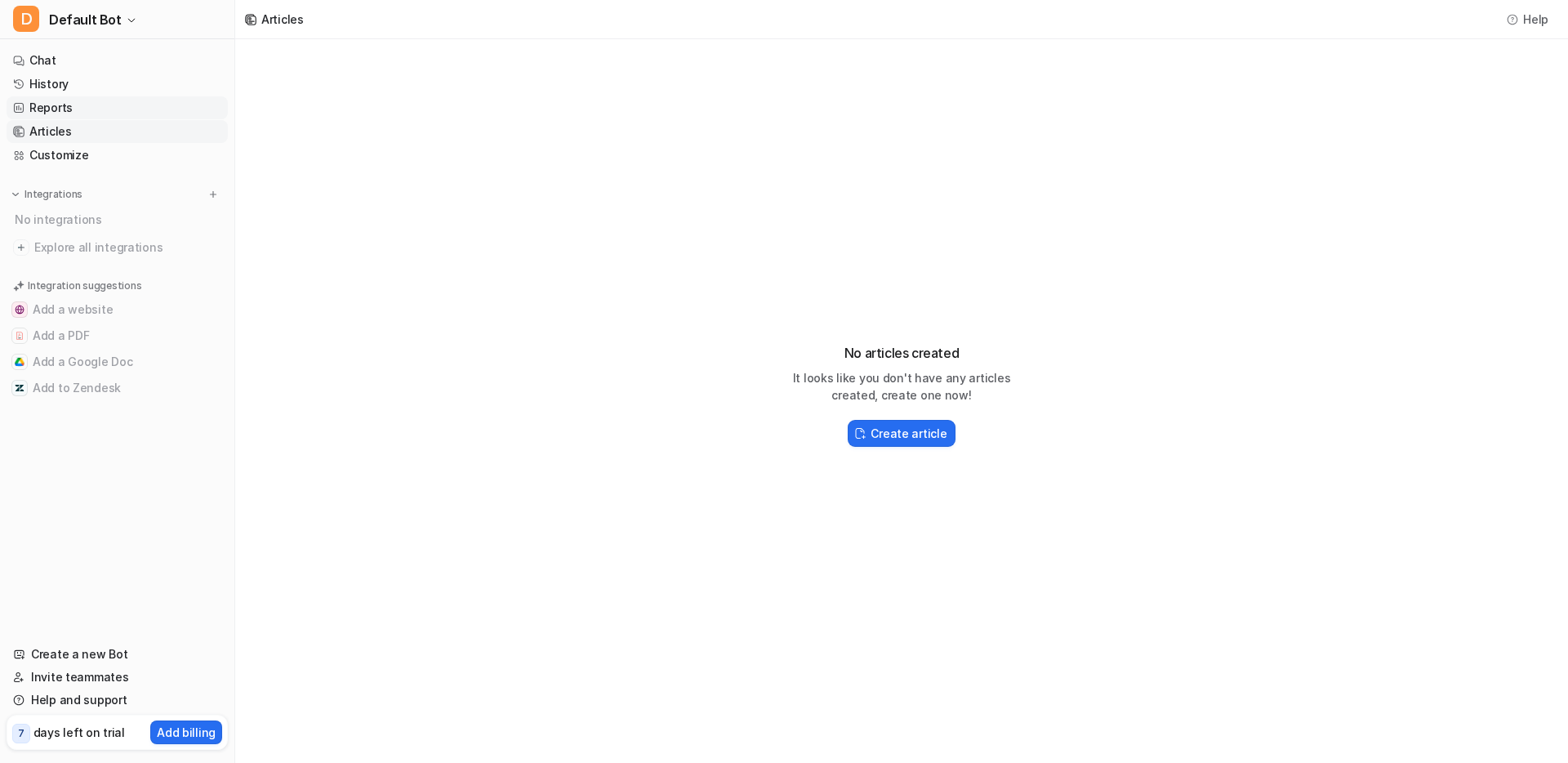
click at [53, 110] on link "Reports" at bounding box center [117, 107] width 221 height 23
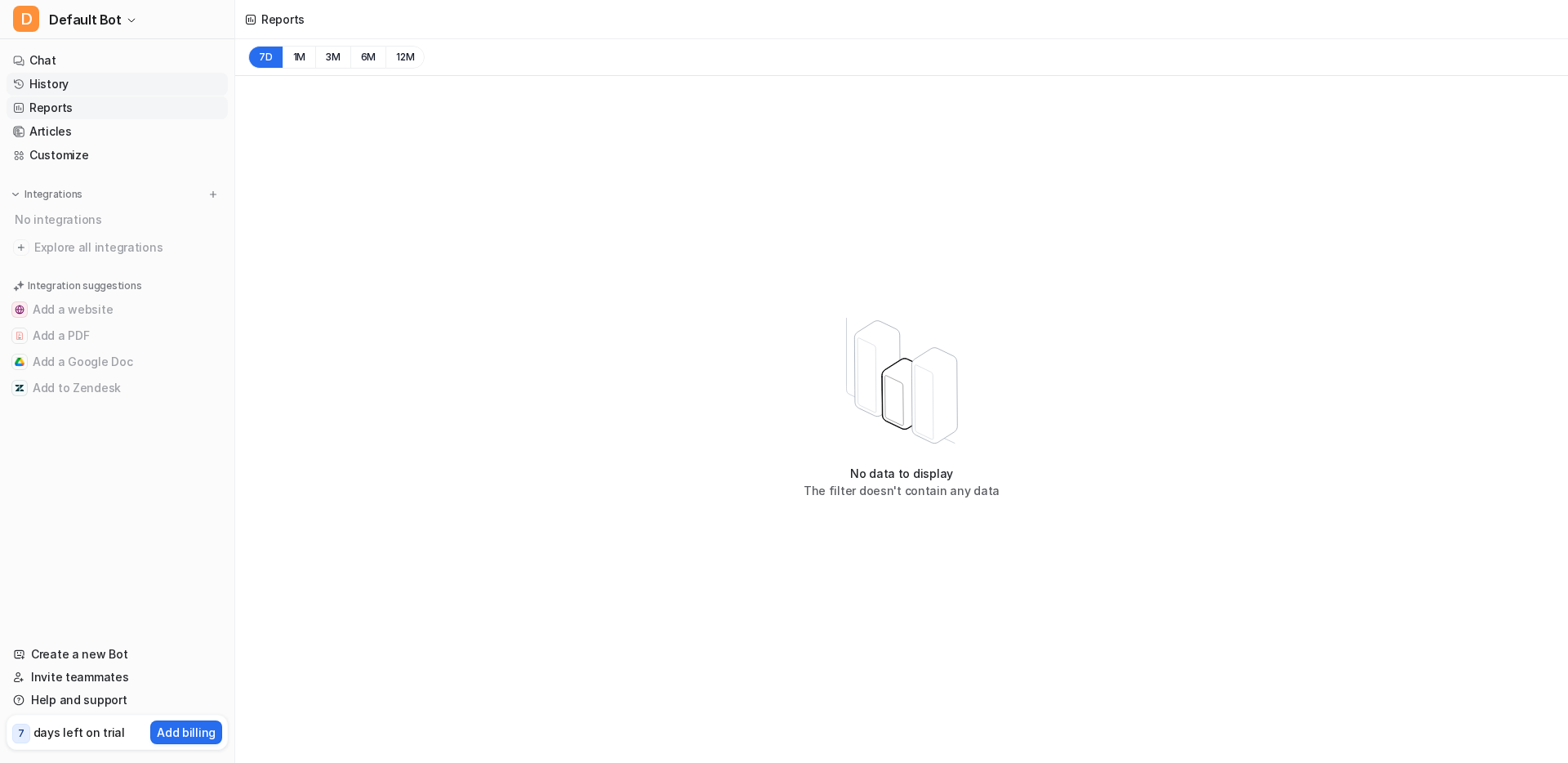
click at [43, 86] on link "History" at bounding box center [117, 84] width 221 height 23
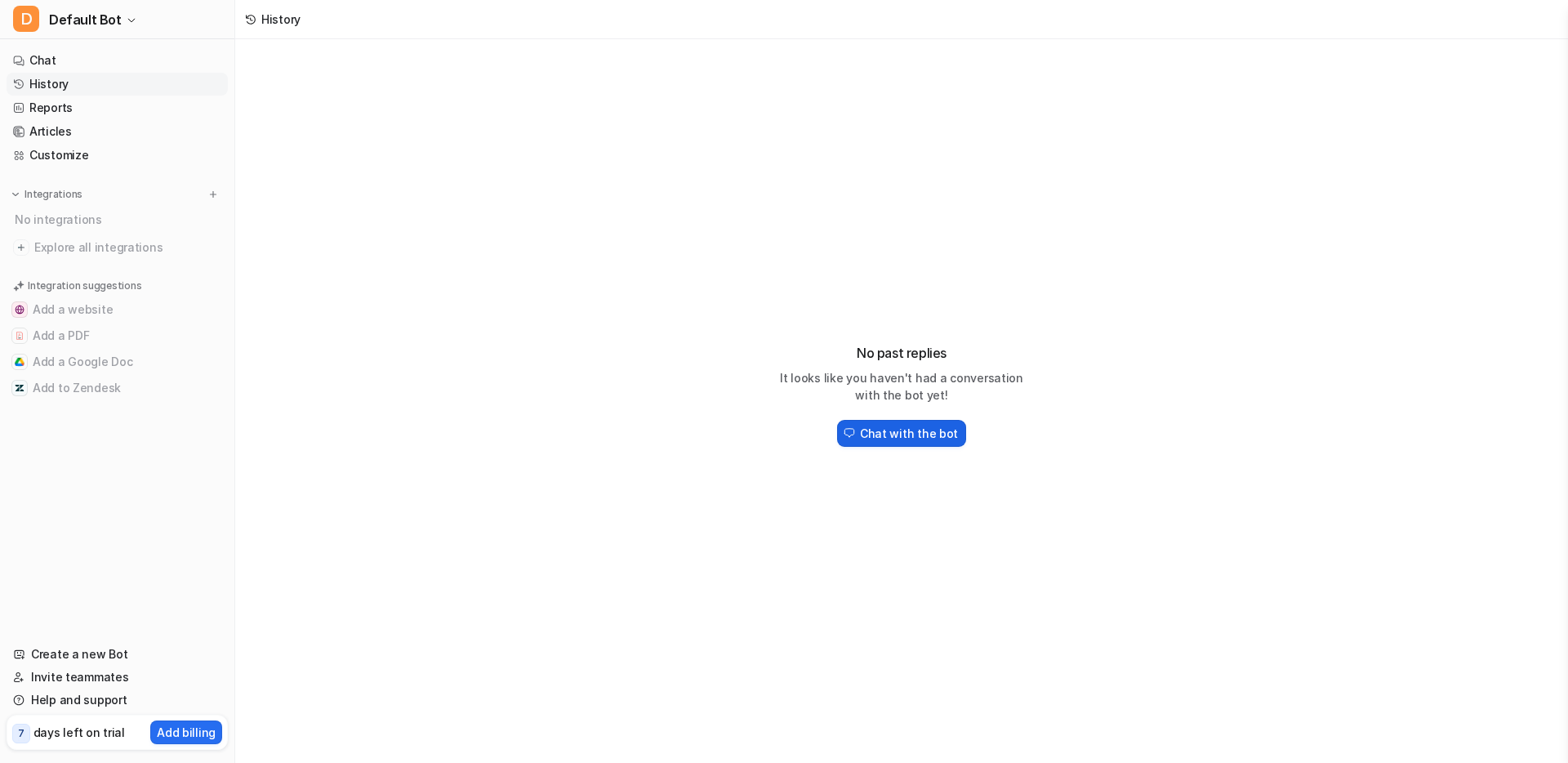
click at [866, 436] on h2 "Chat with the bot" at bounding box center [908, 433] width 98 height 17
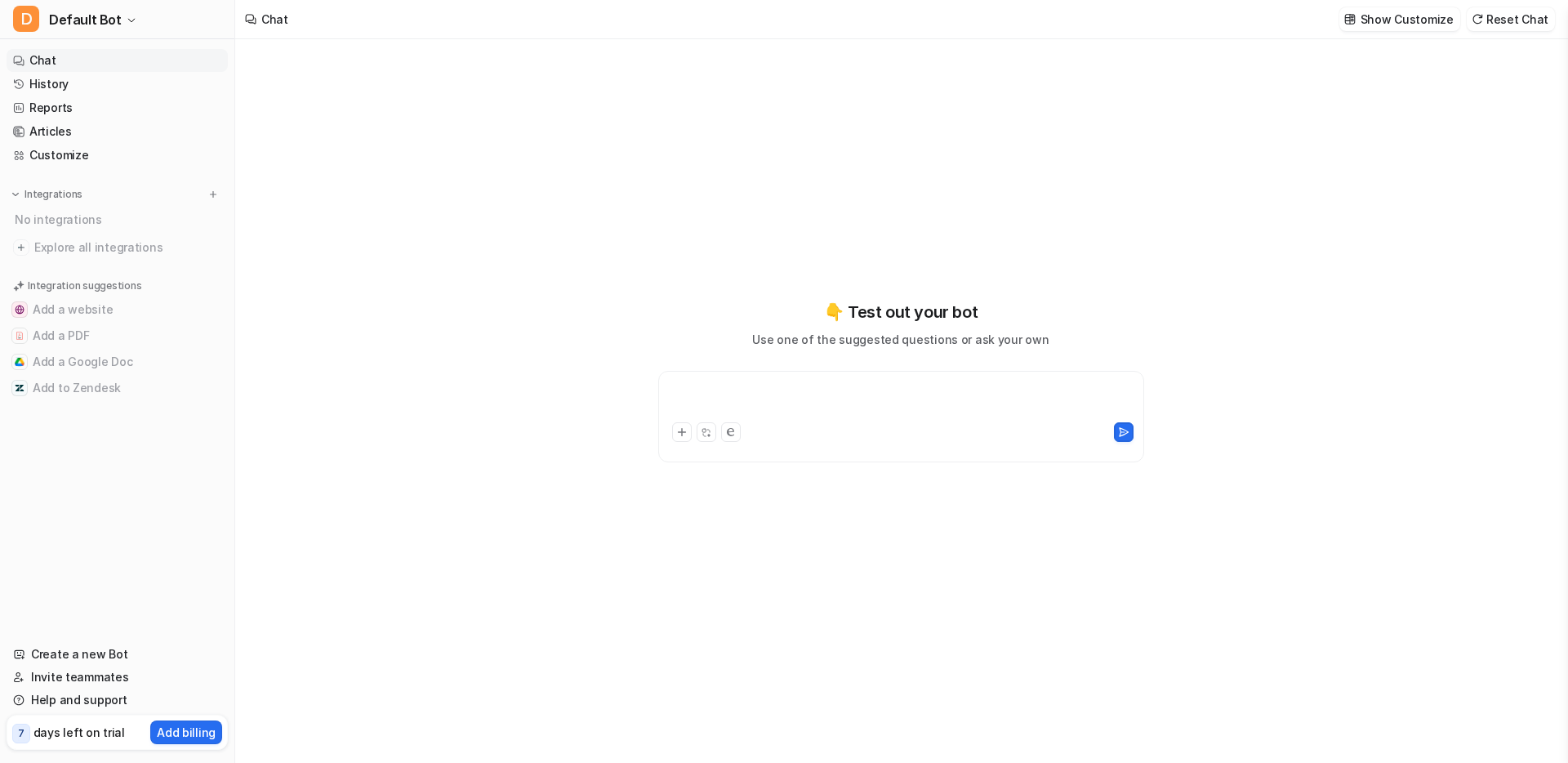
click at [735, 395] on div at bounding box center [902, 401] width 478 height 37
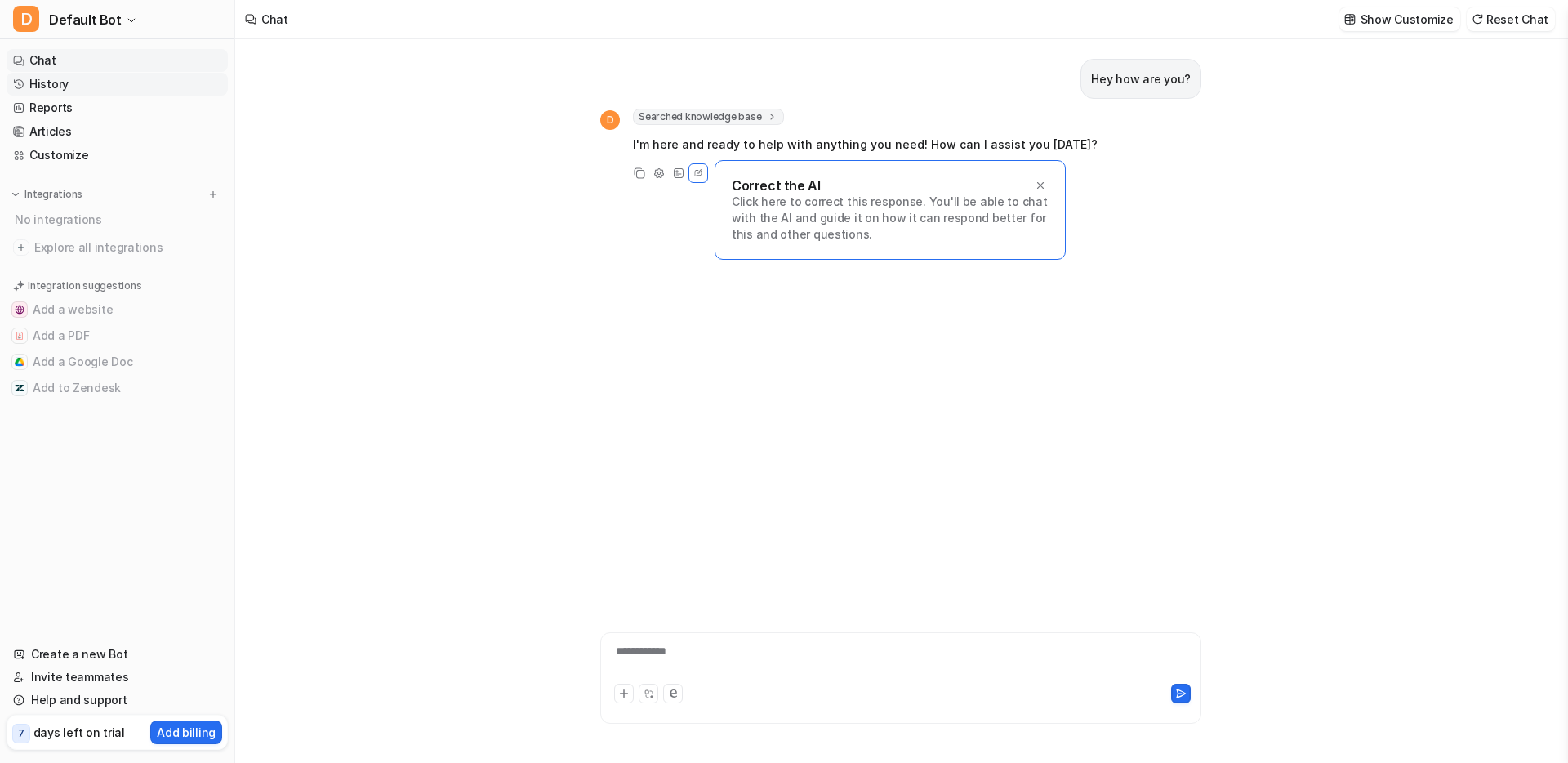
click at [50, 76] on link "History" at bounding box center [117, 84] width 221 height 23
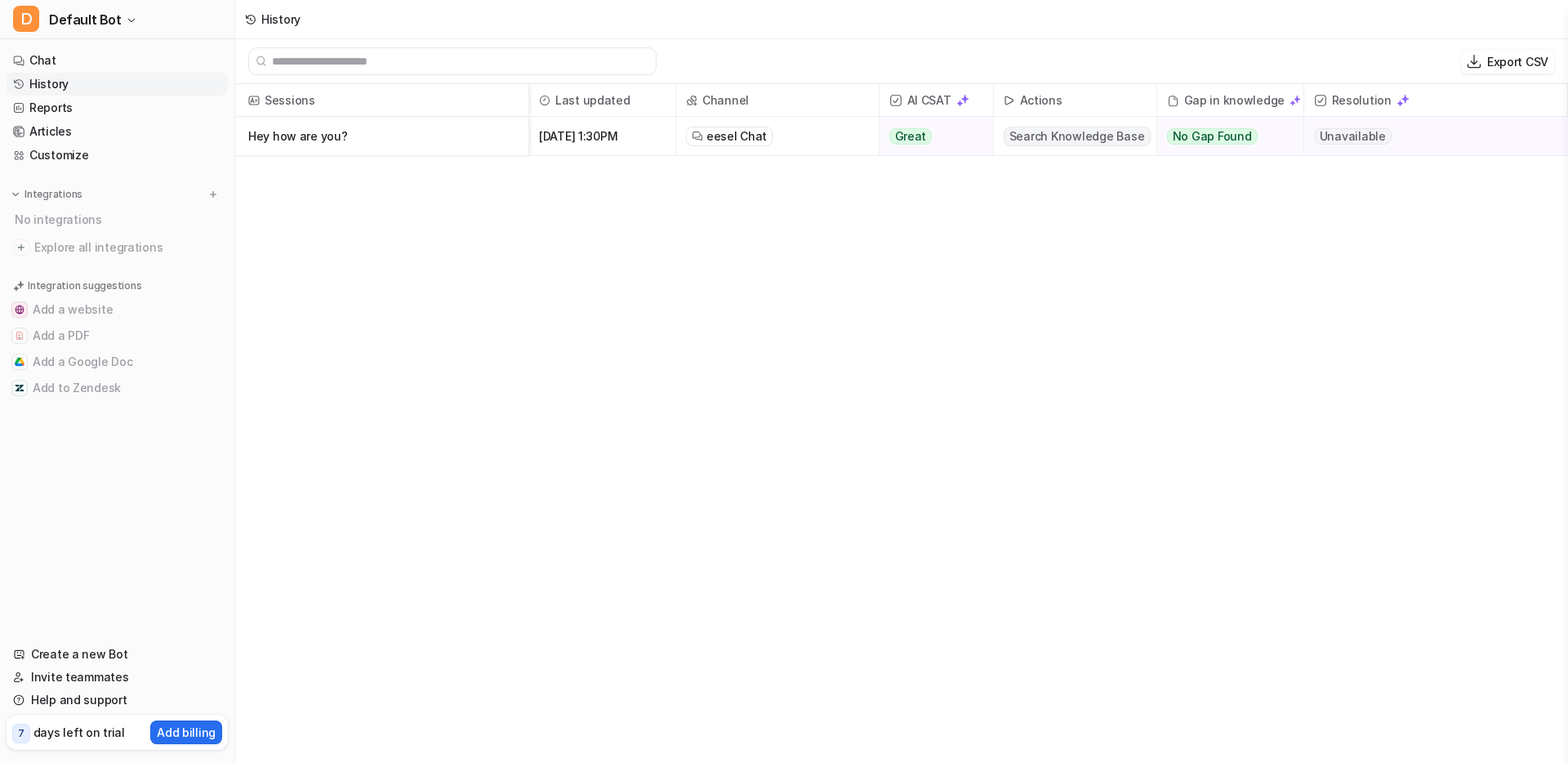
click at [984, 23] on div "History" at bounding box center [902, 20] width 1333 height 39
